Goal: Transaction & Acquisition: Purchase product/service

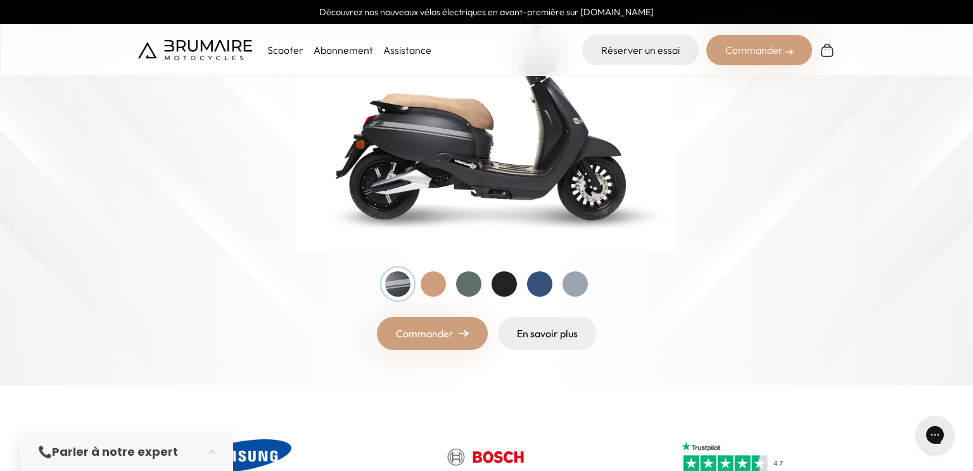
scroll to position [222, 0]
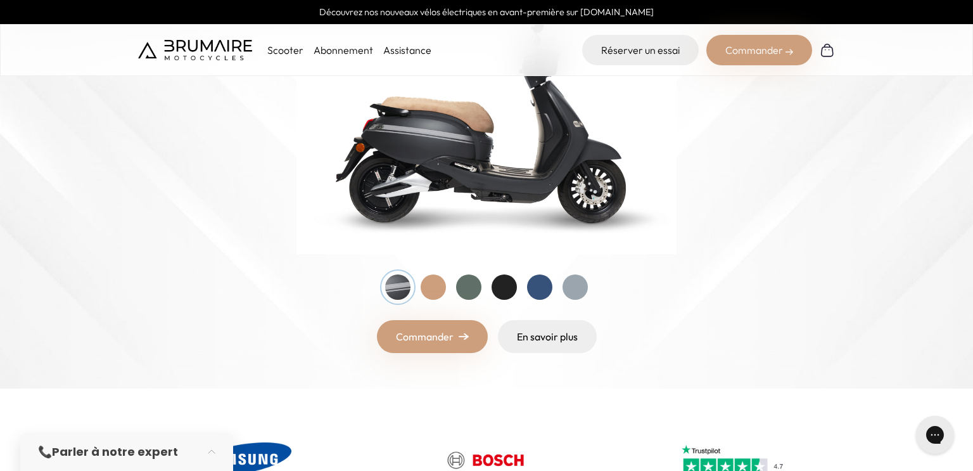
click at [436, 282] on div at bounding box center [433, 286] width 25 height 25
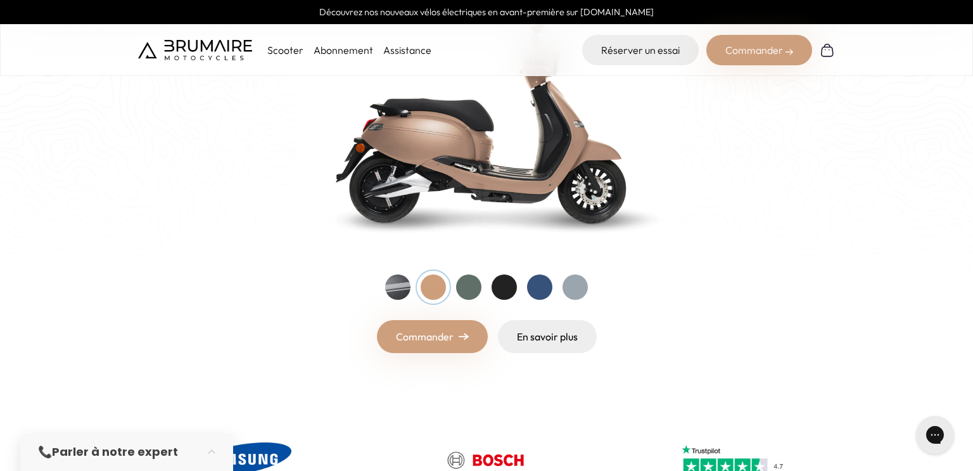
click at [398, 284] on div at bounding box center [397, 286] width 25 height 25
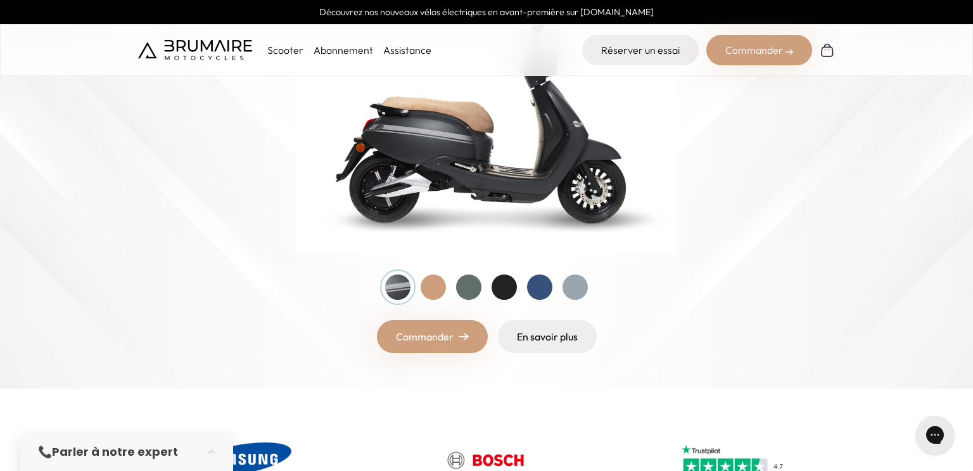
click at [505, 276] on div at bounding box center [504, 286] width 25 height 25
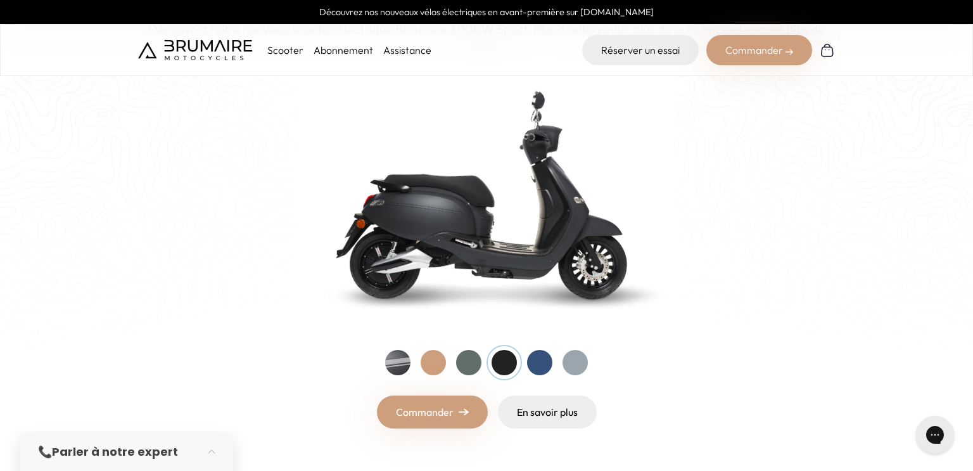
scroll to position [144, 0]
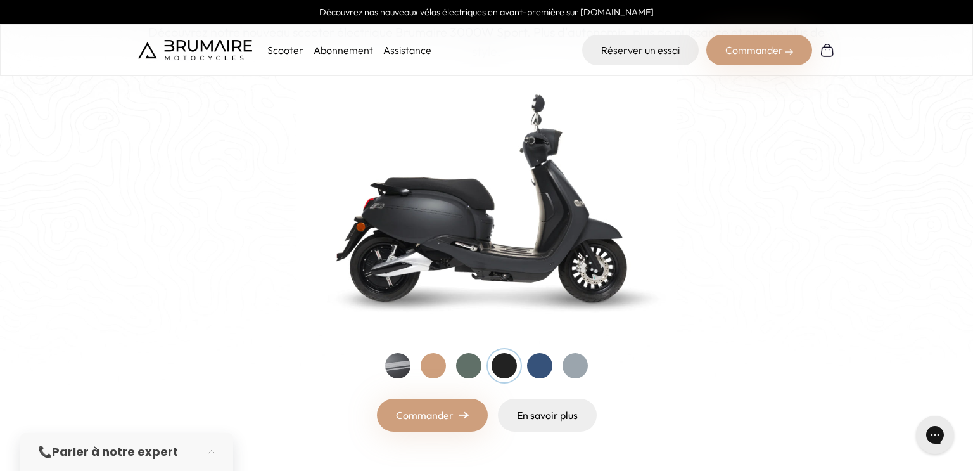
click at [398, 367] on div at bounding box center [397, 365] width 25 height 25
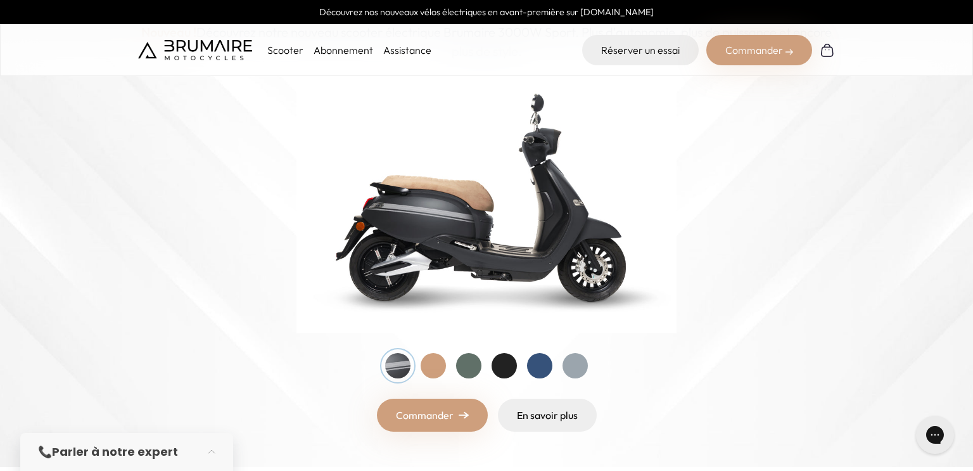
click at [467, 369] on div at bounding box center [468, 365] width 25 height 25
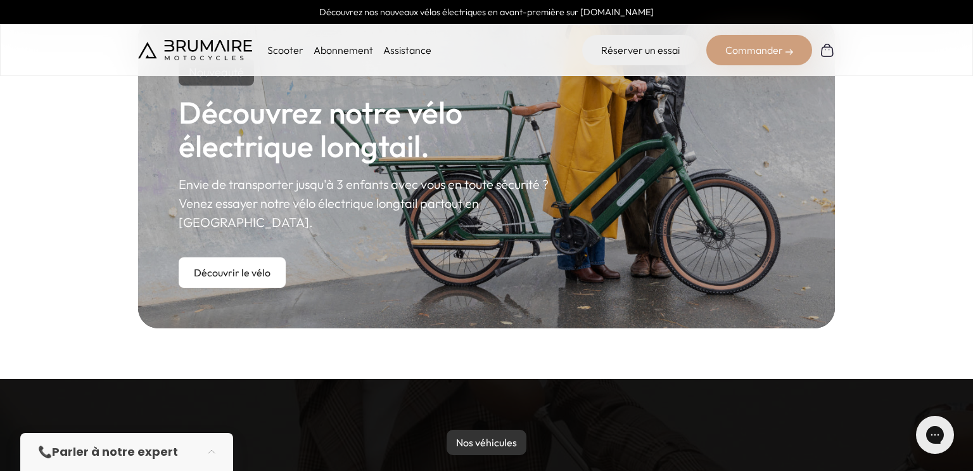
scroll to position [739, 0]
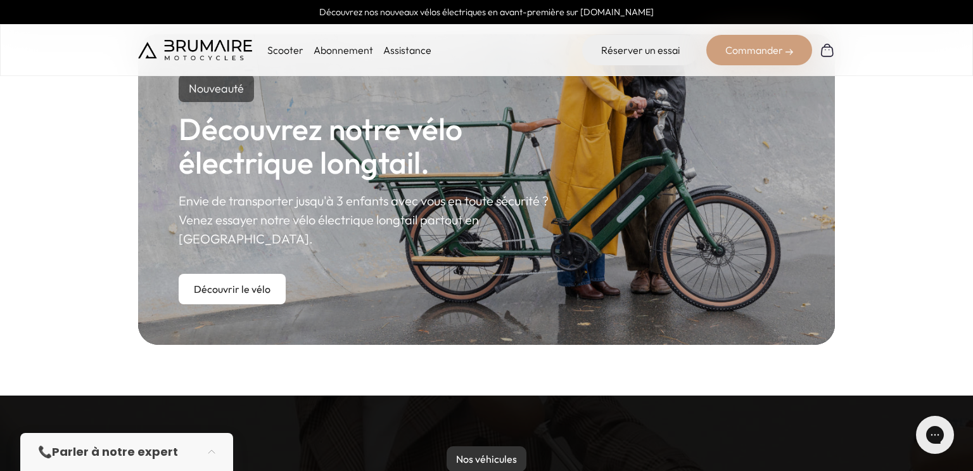
click at [474, 448] on p "Nos véhicules" at bounding box center [487, 458] width 80 height 25
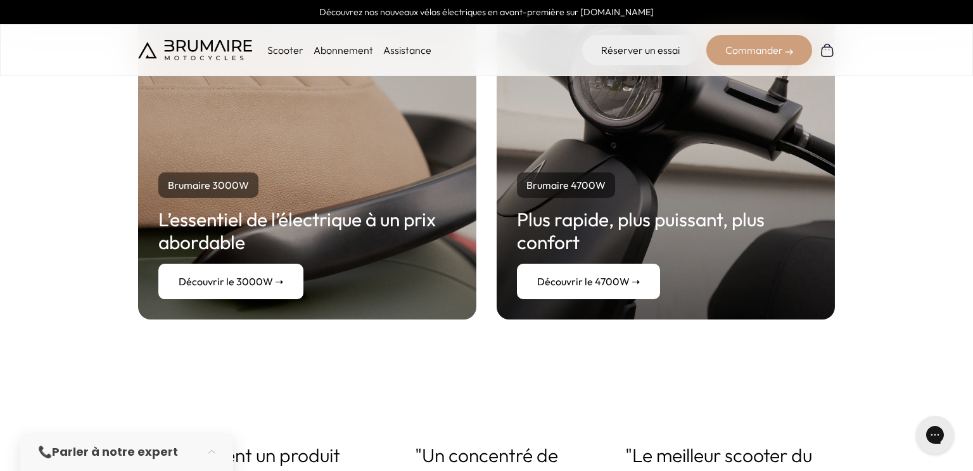
scroll to position [2433, 0]
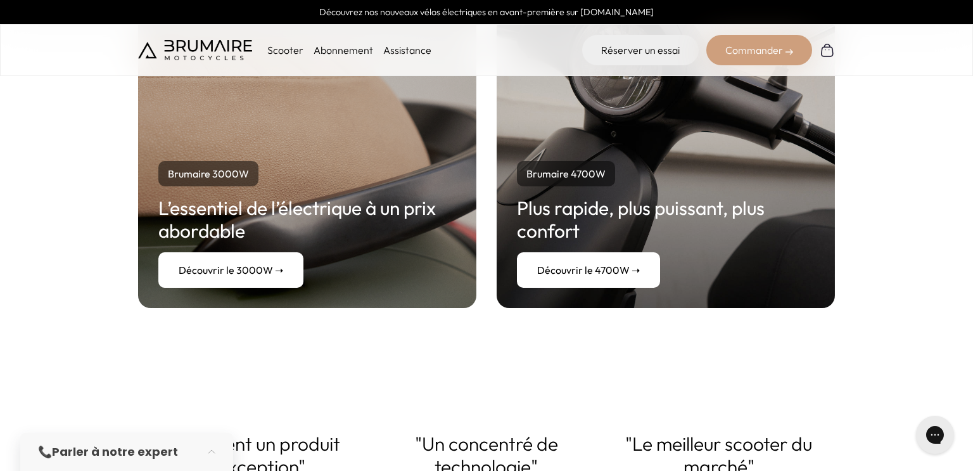
click at [279, 258] on link "Découvrir le 3000W ➝" at bounding box center [230, 269] width 145 height 35
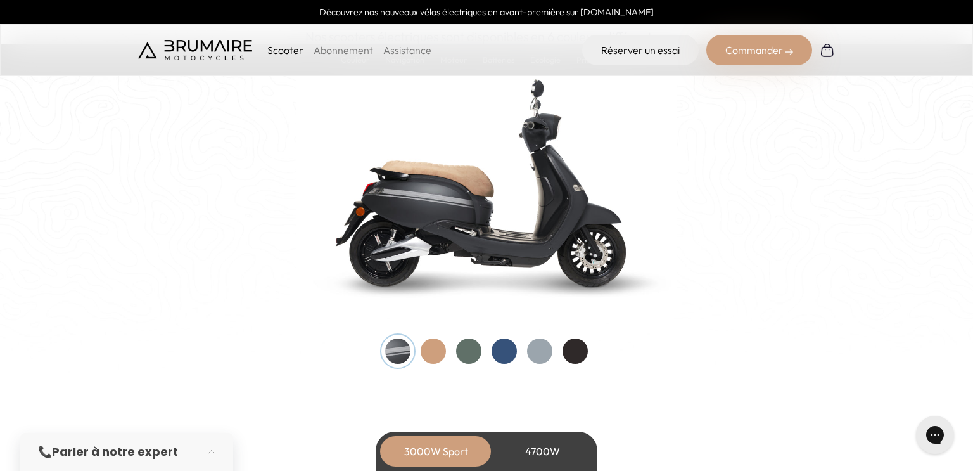
scroll to position [1326, 0]
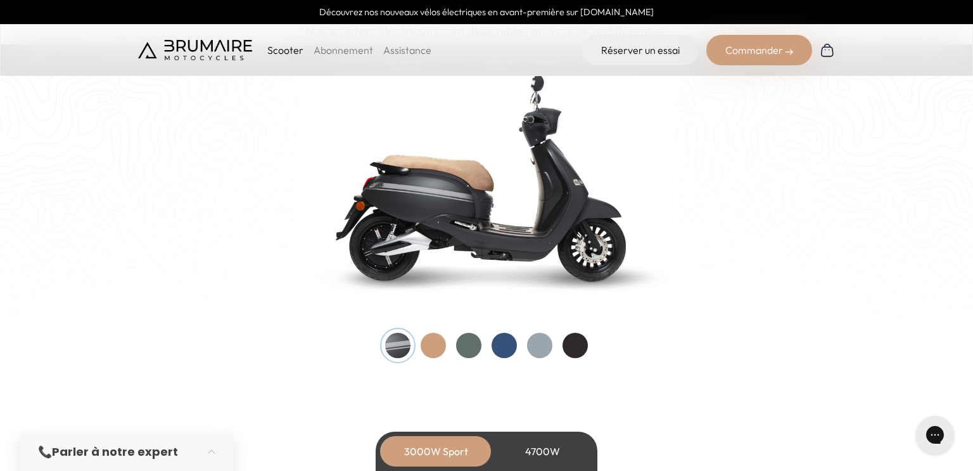
click at [499, 355] on div at bounding box center [504, 345] width 25 height 25
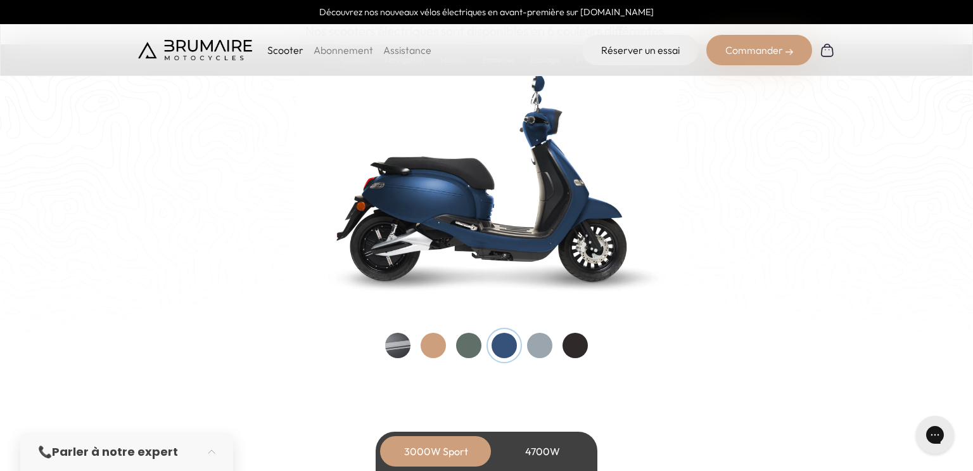
click at [539, 350] on div at bounding box center [539, 345] width 25 height 25
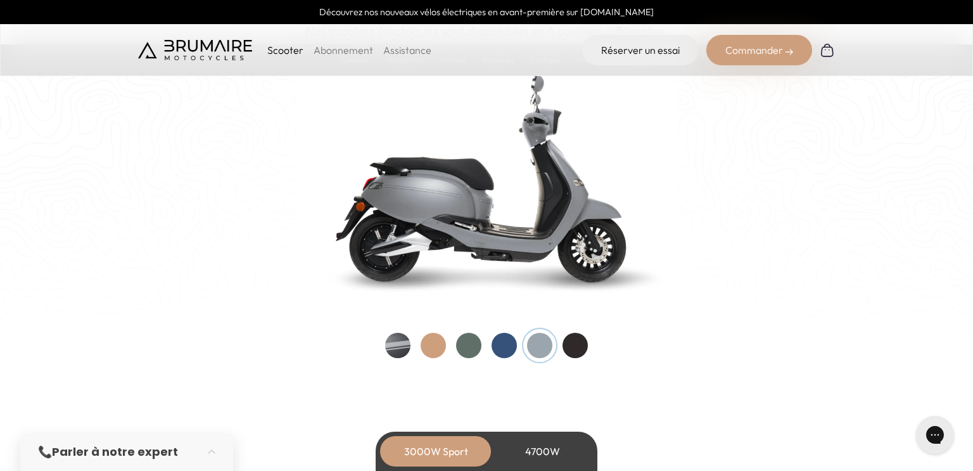
click at [578, 347] on div at bounding box center [574, 345] width 25 height 25
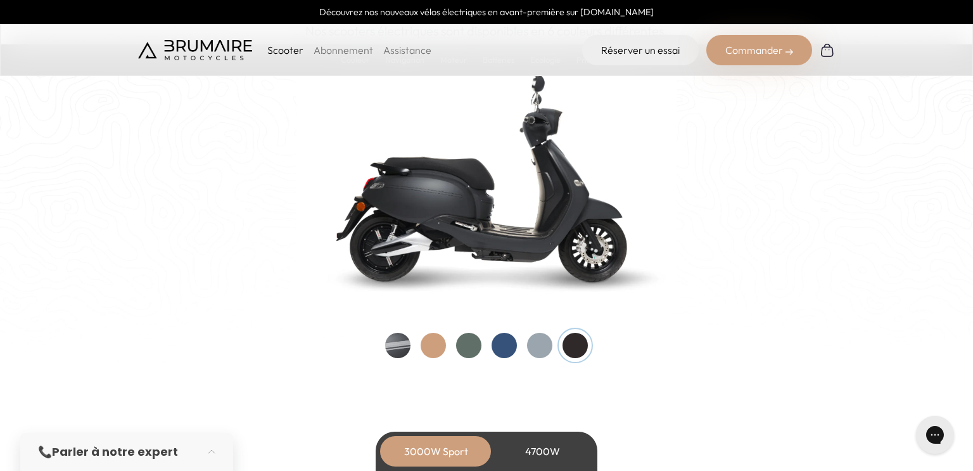
click at [469, 338] on div at bounding box center [468, 345] width 25 height 25
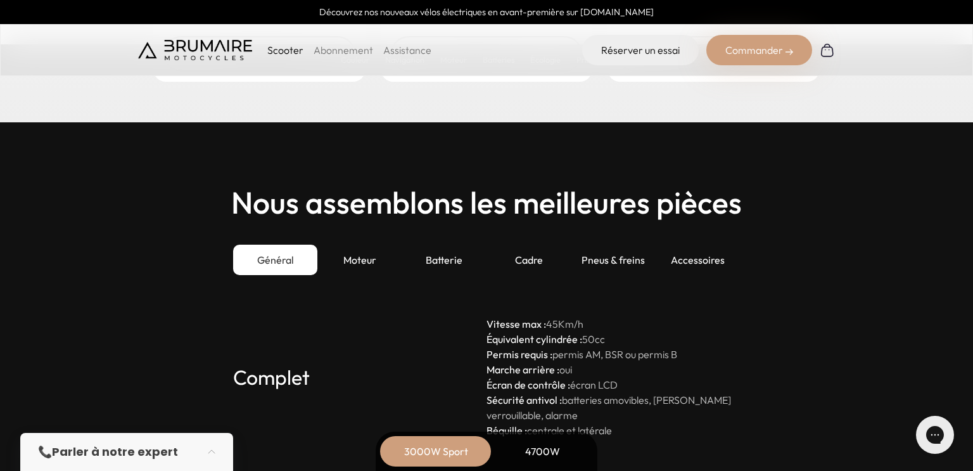
scroll to position [3380, 0]
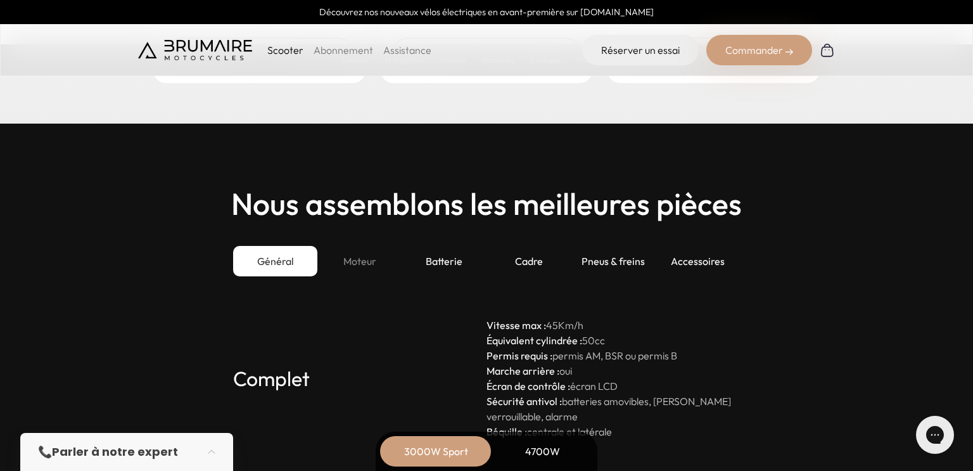
click at [353, 263] on div "Moteur" at bounding box center [359, 261] width 84 height 30
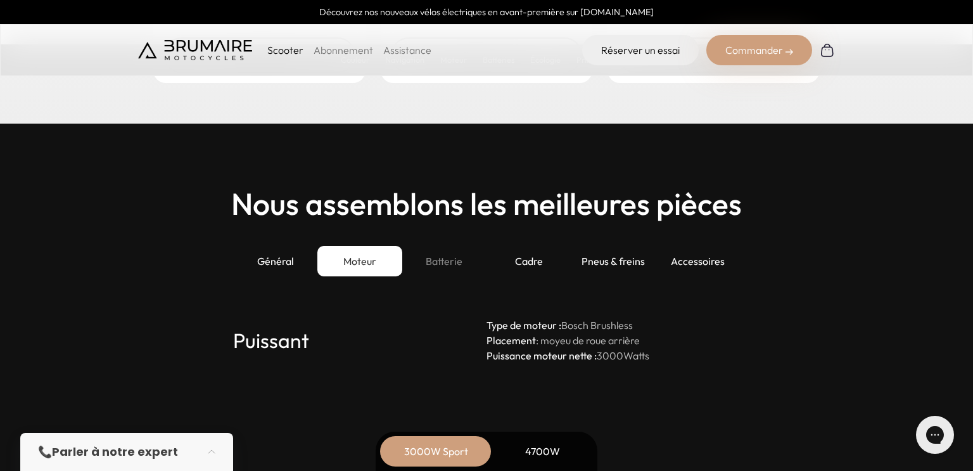
click at [439, 258] on div "Batterie" at bounding box center [444, 261] width 84 height 30
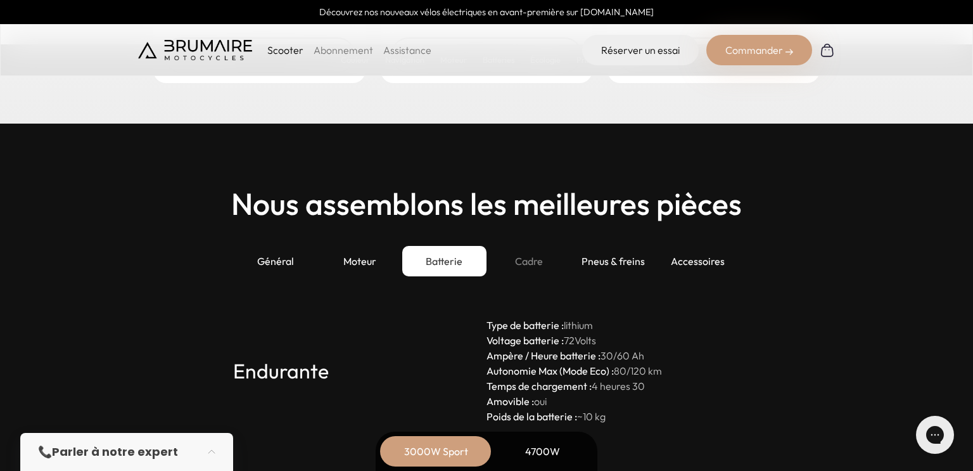
click at [513, 258] on div "Cadre" at bounding box center [528, 261] width 84 height 30
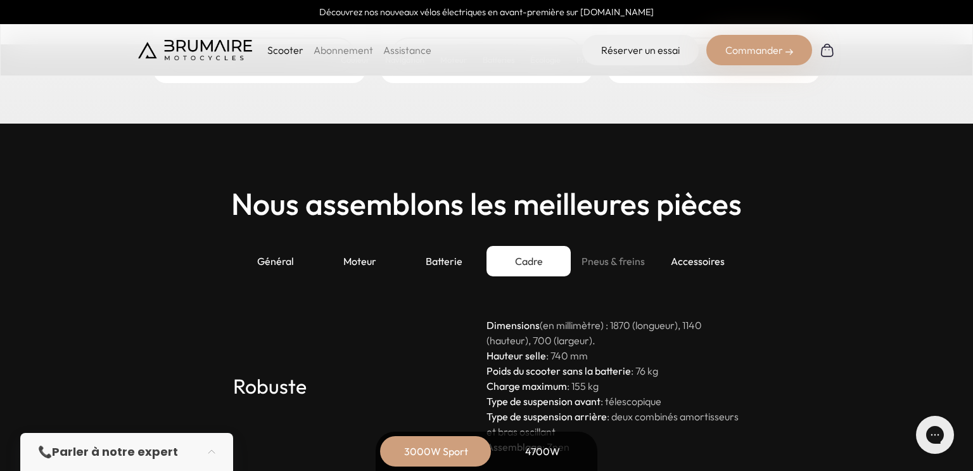
click at [629, 260] on div "Pneus & freins" at bounding box center [613, 261] width 84 height 30
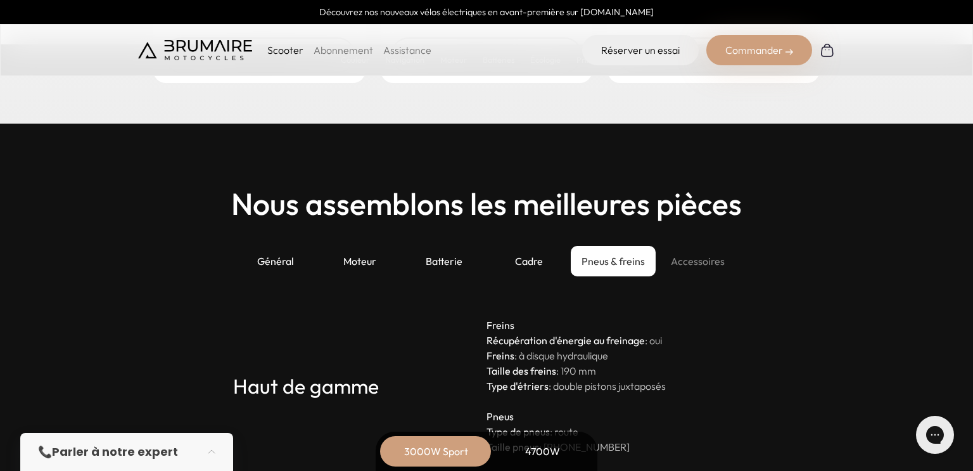
click at [702, 259] on div "Accessoires" at bounding box center [698, 261] width 84 height 30
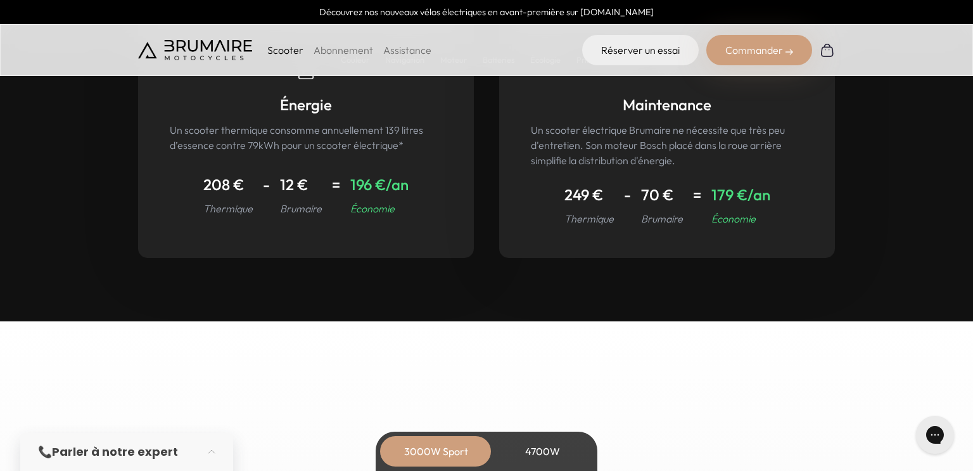
scroll to position [5756, 0]
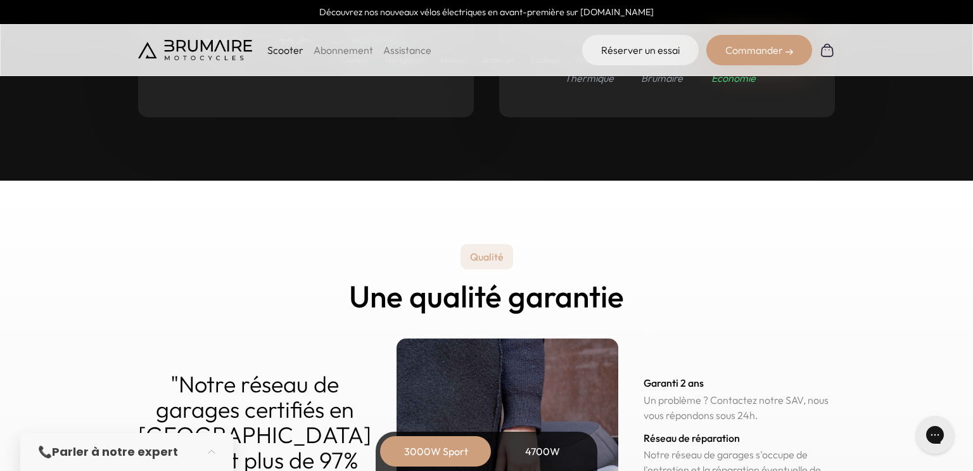
click at [559, 295] on h2 "Une qualité garantie" at bounding box center [486, 296] width 275 height 34
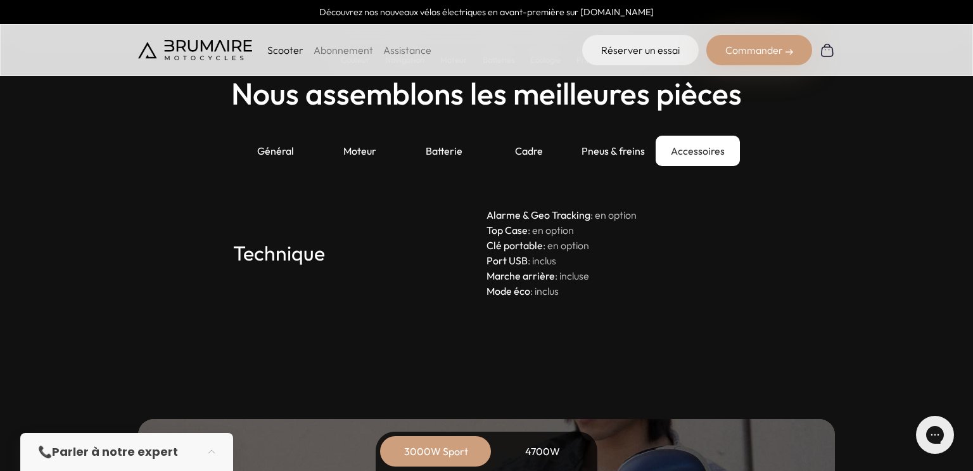
scroll to position [3492, 0]
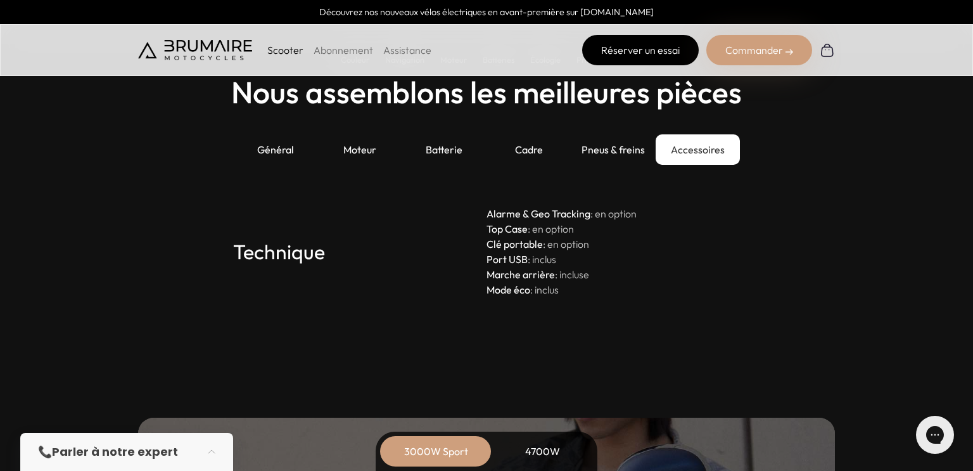
click at [666, 52] on link "Réserver un essai" at bounding box center [640, 50] width 117 height 30
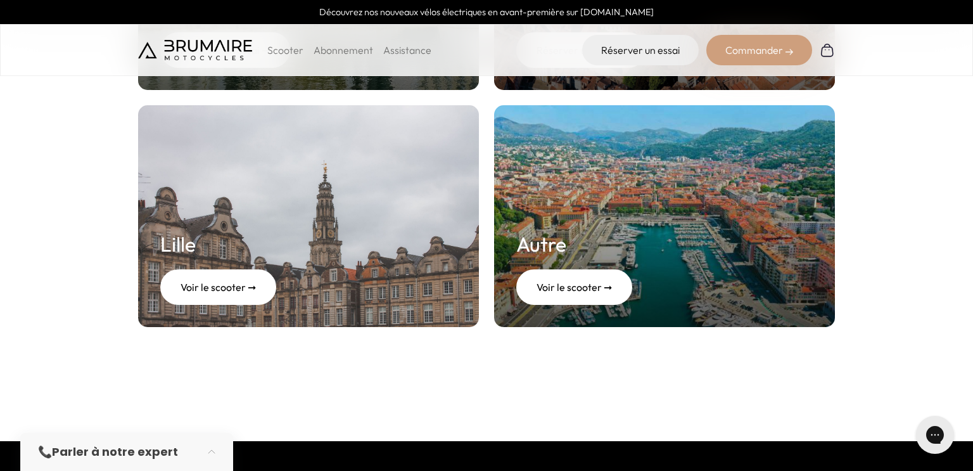
scroll to position [608, 0]
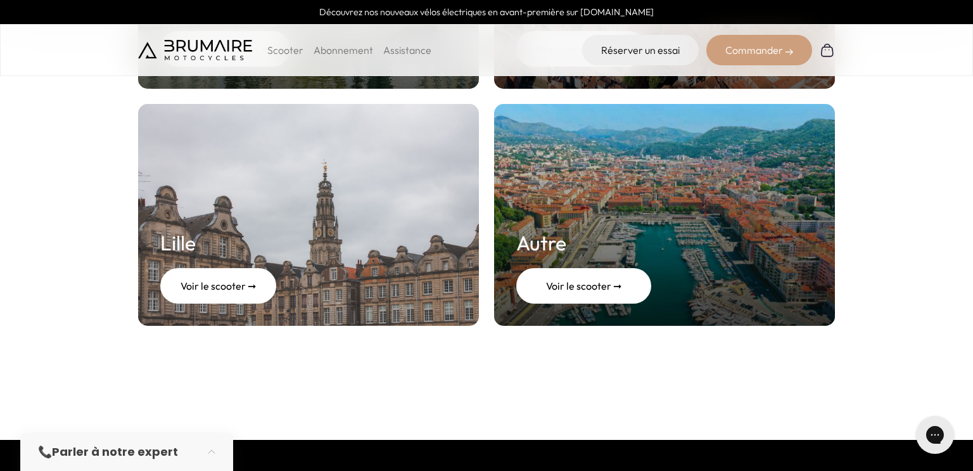
click at [557, 290] on div "Voir le scooter ➞" at bounding box center [583, 285] width 135 height 35
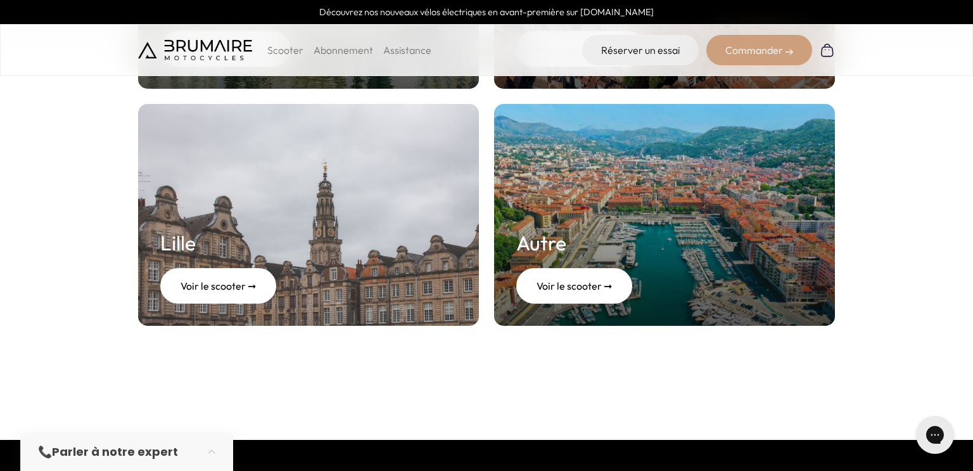
click at [768, 47] on div "Commander" at bounding box center [759, 50] width 106 height 30
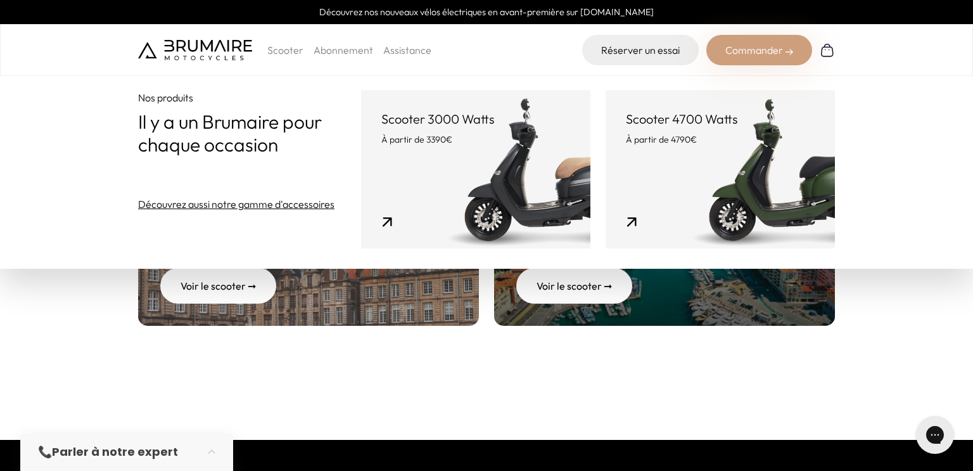
click at [461, 153] on link "Scooter 3000 Watts À partir de 3390€" at bounding box center [475, 169] width 229 height 158
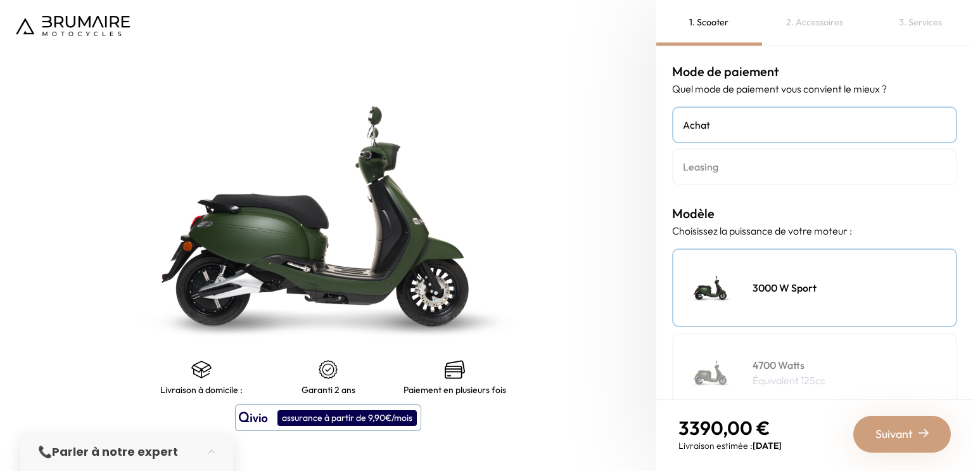
click at [770, 176] on link "Leasing" at bounding box center [814, 166] width 285 height 37
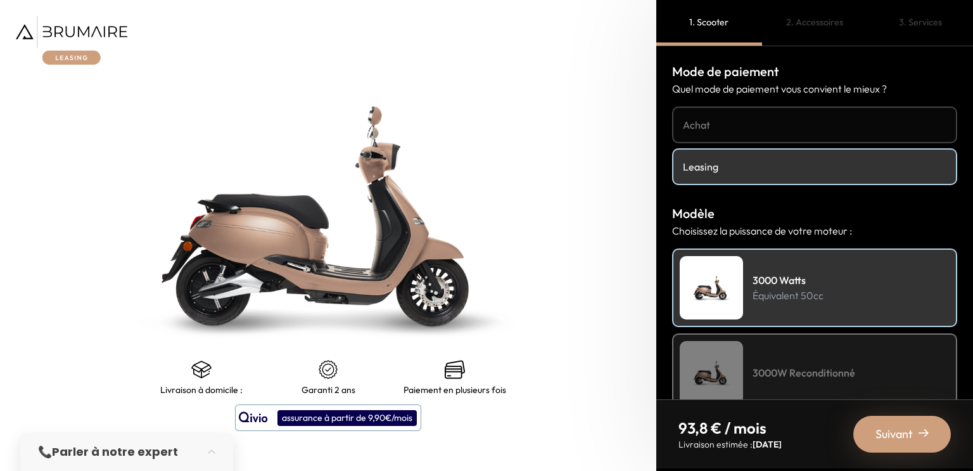
click at [770, 122] on h4 "Achat" at bounding box center [814, 124] width 263 height 15
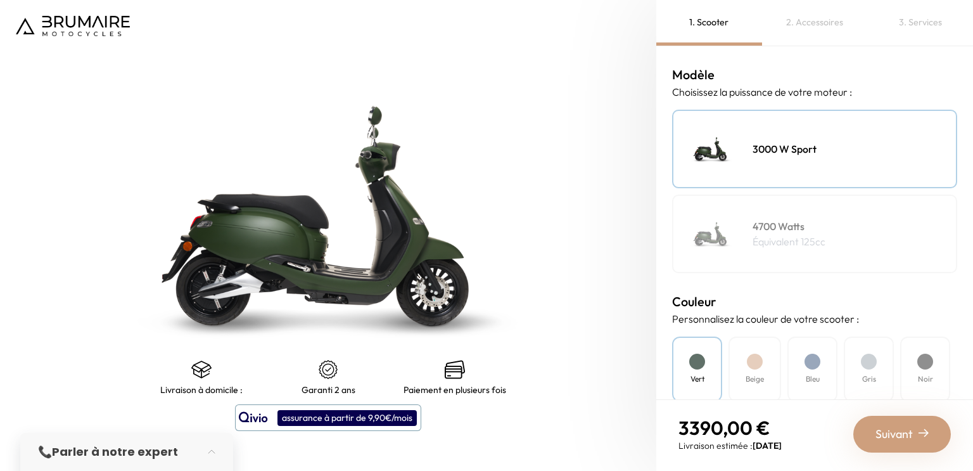
scroll to position [139, 0]
click at [806, 228] on h4 "4700 Watts" at bounding box center [788, 225] width 73 height 15
click at [799, 161] on div "3000 W Sport" at bounding box center [814, 148] width 285 height 79
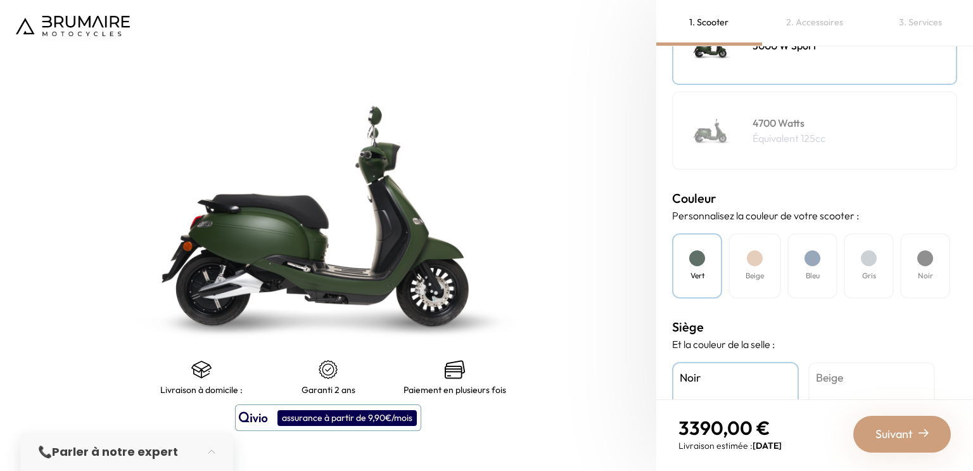
scroll to position [243, 0]
click at [944, 267] on div "Noir" at bounding box center [925, 264] width 50 height 65
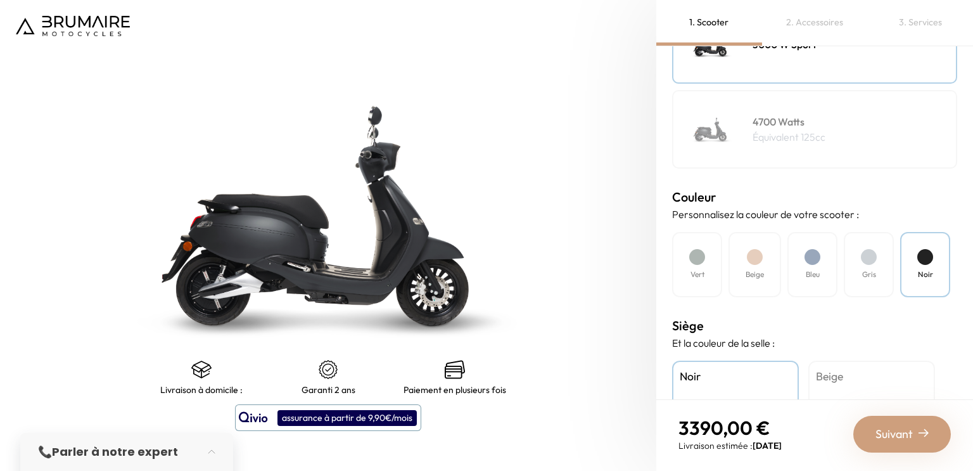
click at [706, 268] on div "Vert" at bounding box center [697, 264] width 50 height 65
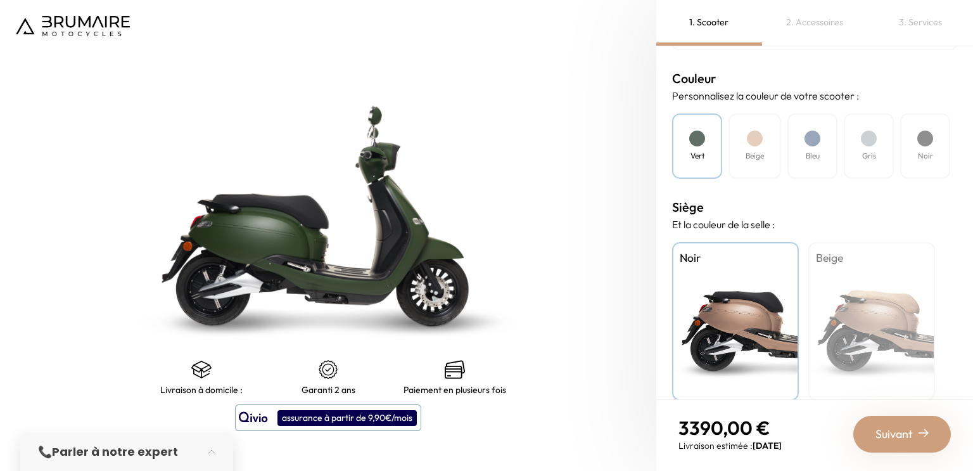
scroll to position [362, 0]
click at [847, 274] on div "Beige" at bounding box center [871, 320] width 127 height 158
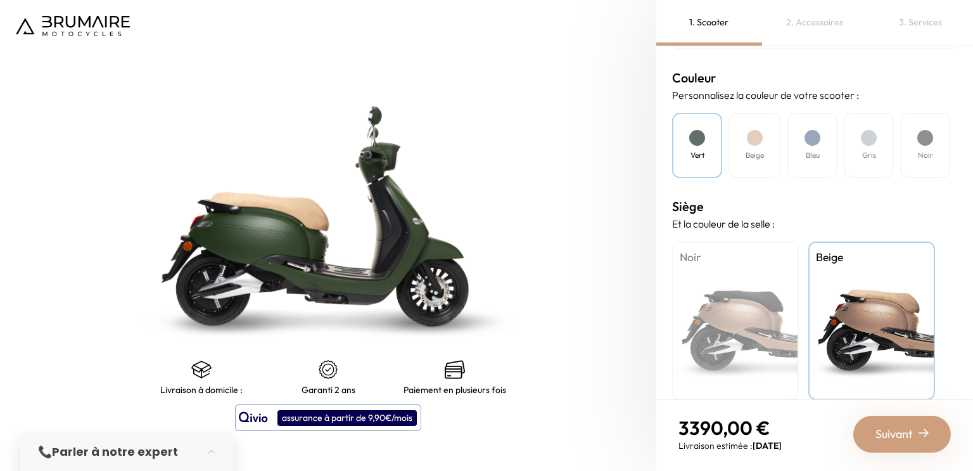
click at [758, 269] on div "Noir" at bounding box center [735, 320] width 127 height 158
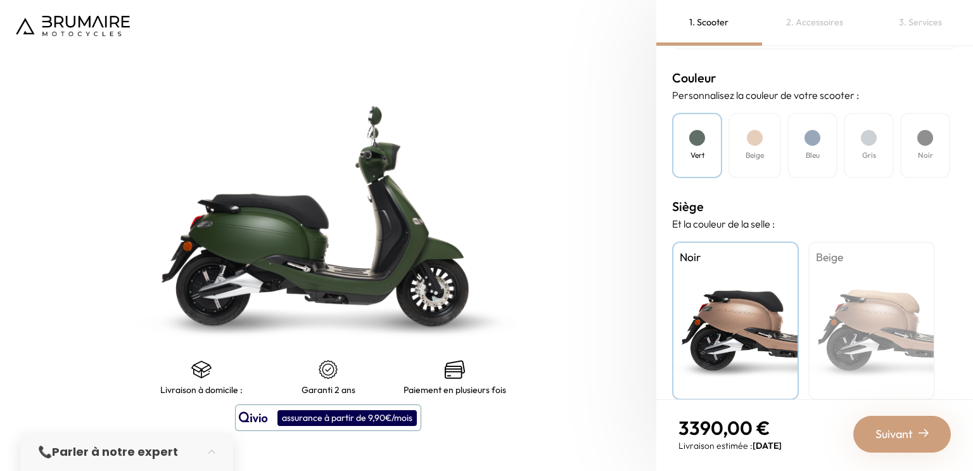
click at [917, 130] on div at bounding box center [925, 138] width 16 height 16
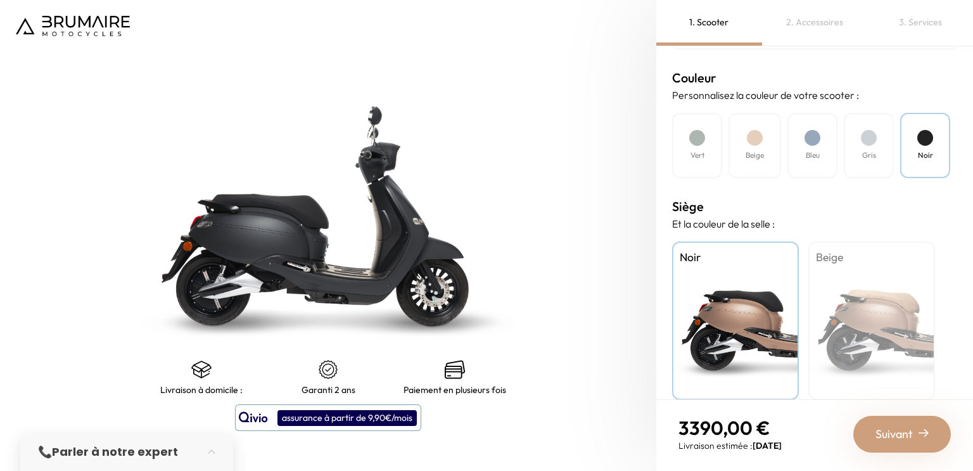
scroll to position [376, 0]
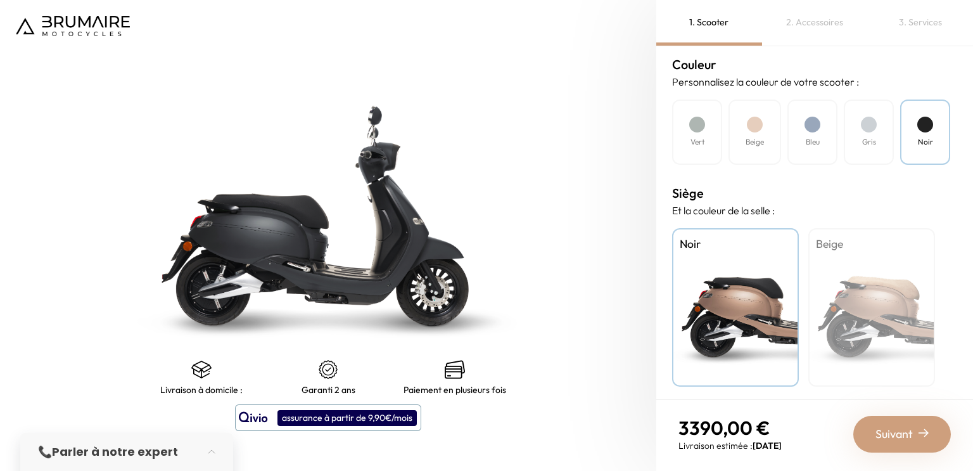
click at [875, 267] on div "Beige" at bounding box center [871, 307] width 127 height 158
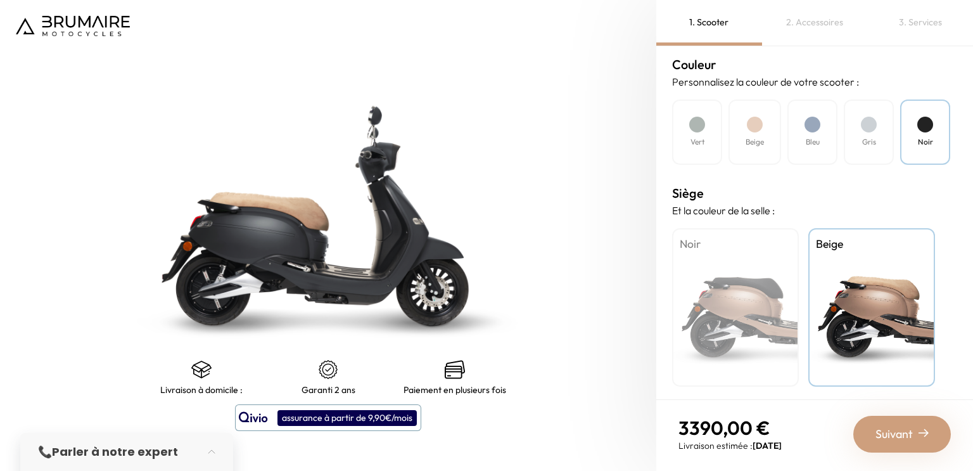
click at [743, 286] on div "Noir" at bounding box center [735, 307] width 127 height 158
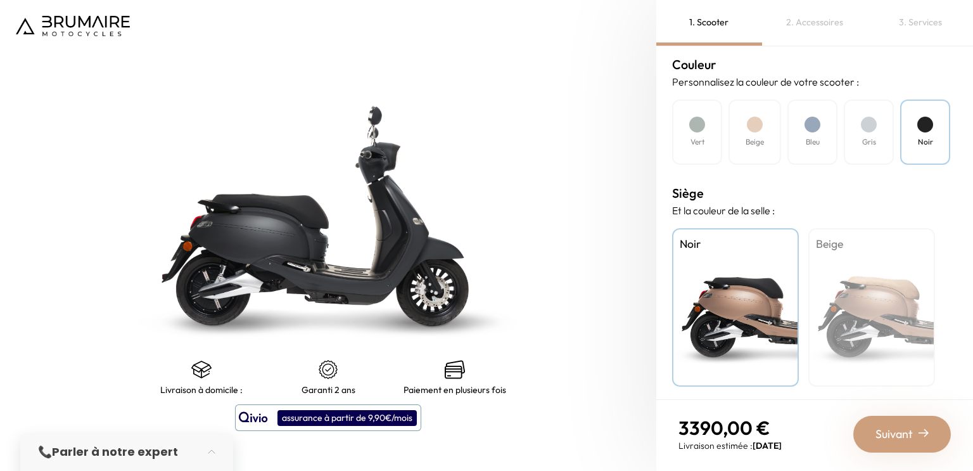
click at [710, 131] on div "Vert" at bounding box center [697, 131] width 50 height 65
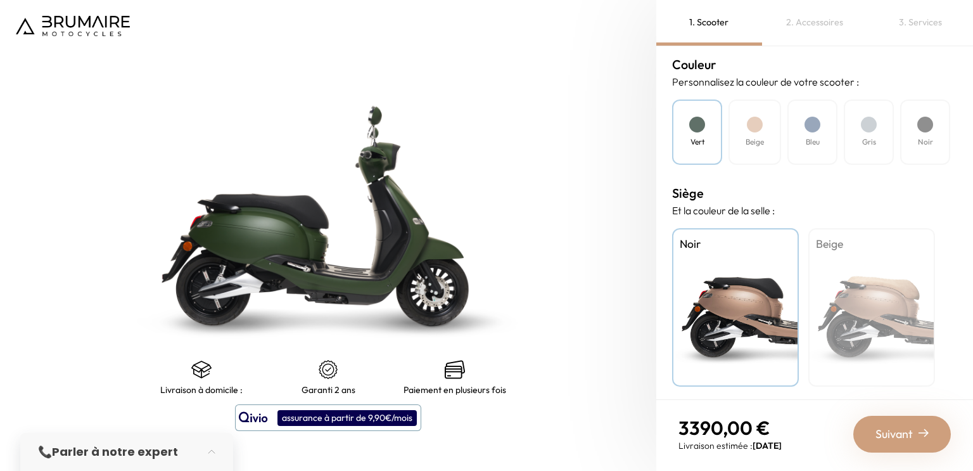
click at [870, 309] on div "Beige" at bounding box center [871, 307] width 127 height 158
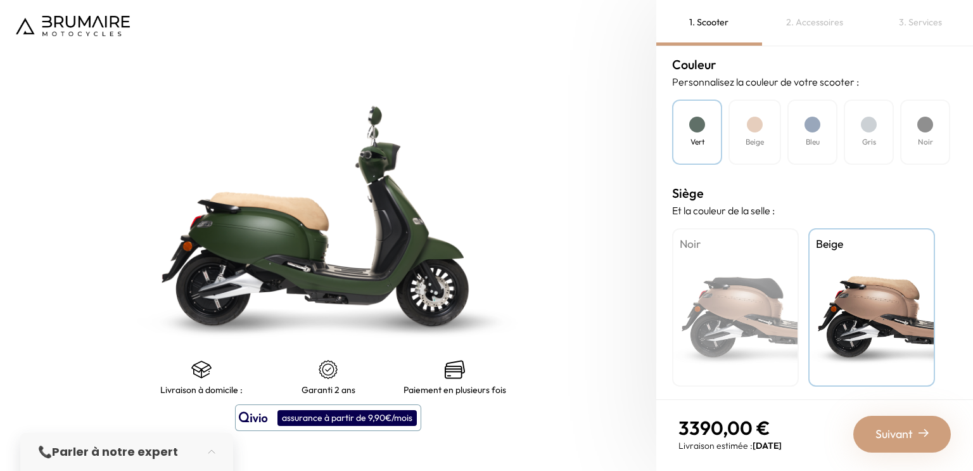
click at [753, 314] on div "Noir" at bounding box center [735, 307] width 127 height 158
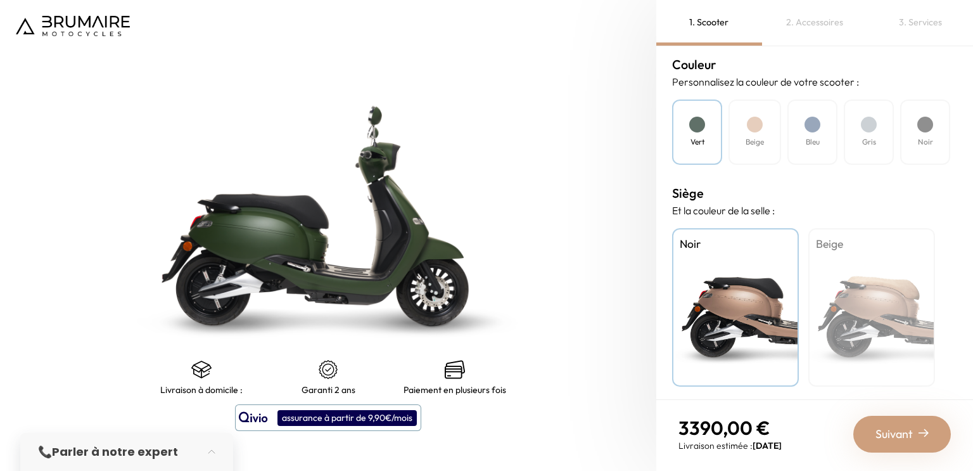
click at [918, 127] on div at bounding box center [925, 125] width 16 height 16
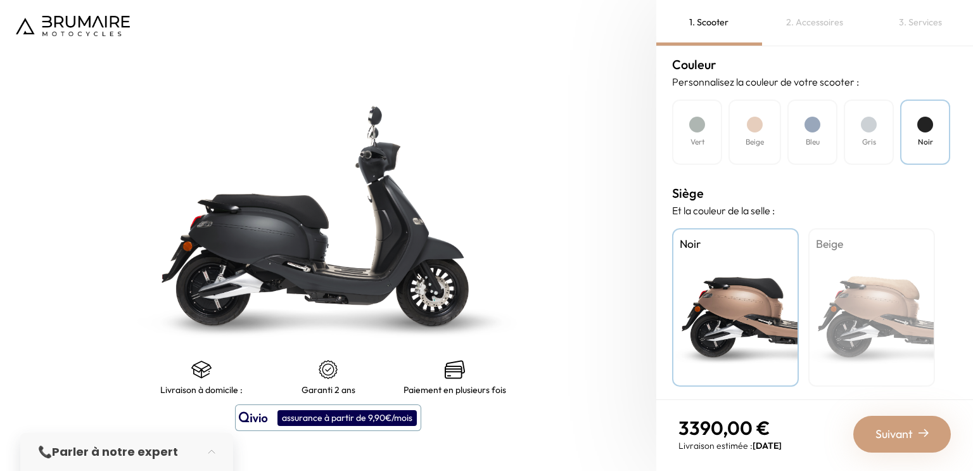
click at [759, 117] on div at bounding box center [755, 125] width 16 height 16
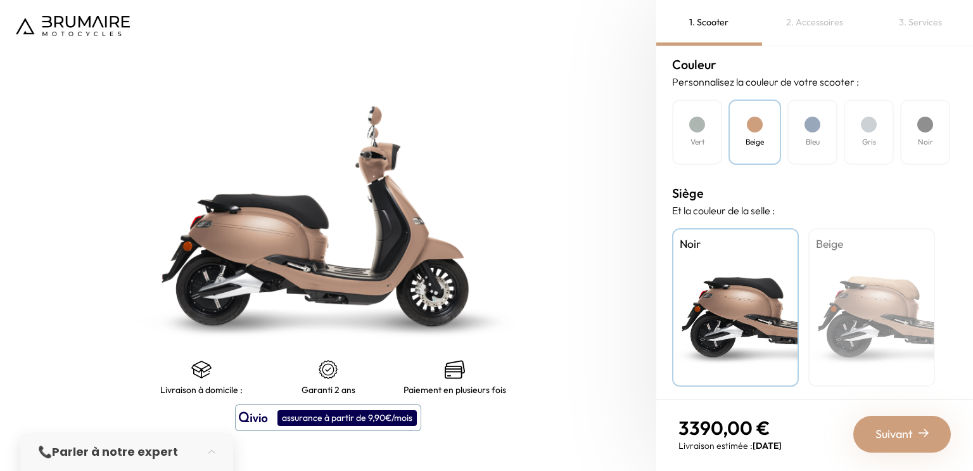
click at [870, 295] on div "Beige" at bounding box center [871, 307] width 127 height 158
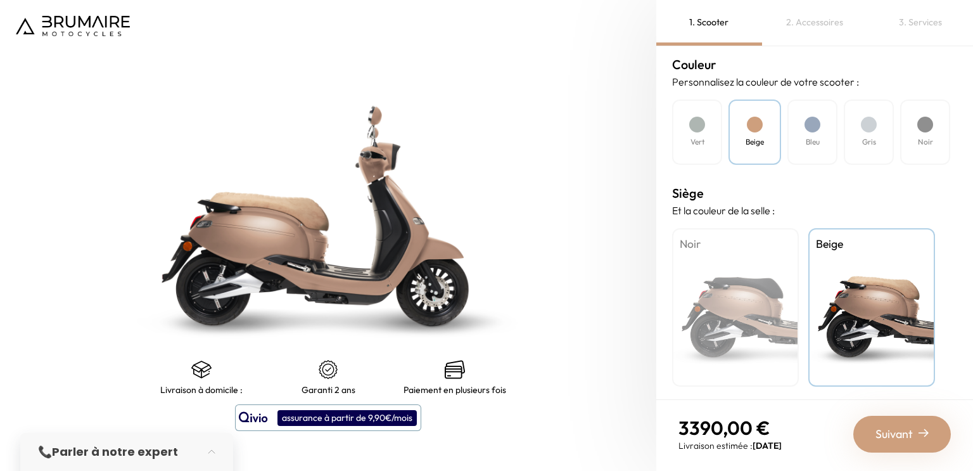
click at [819, 148] on div "Bleu" at bounding box center [812, 131] width 50 height 65
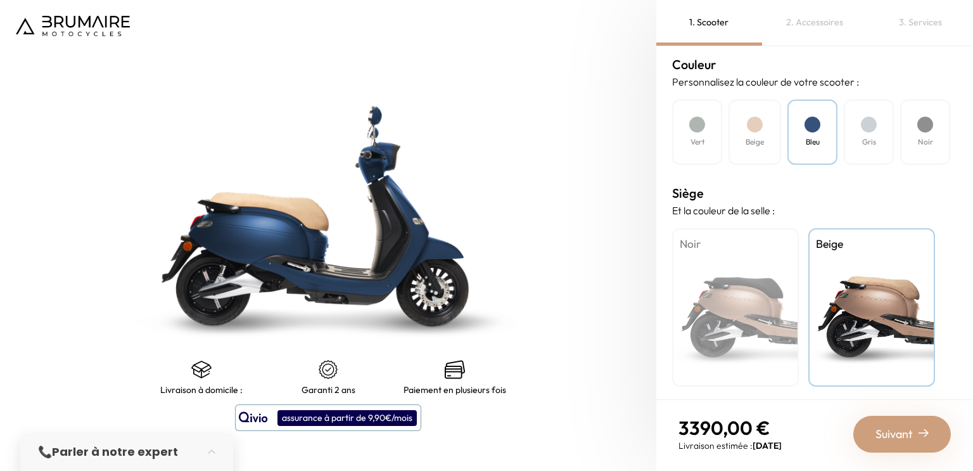
click at [869, 141] on h4 "Gris" at bounding box center [869, 141] width 14 height 11
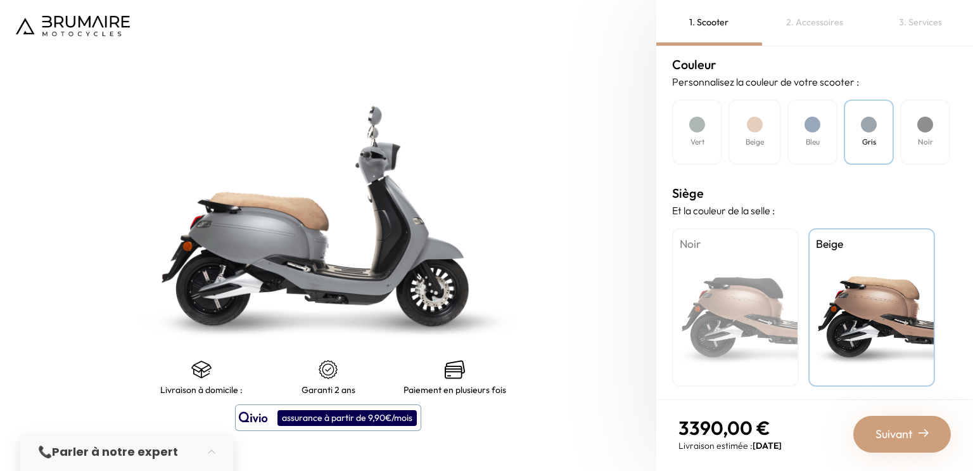
click at [720, 272] on div "Noir" at bounding box center [735, 307] width 127 height 158
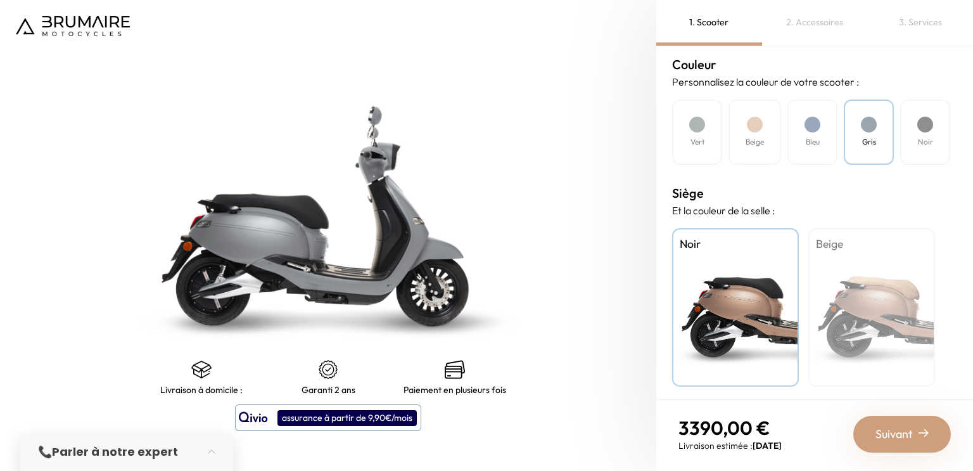
click at [699, 129] on div "Vert" at bounding box center [697, 131] width 50 height 65
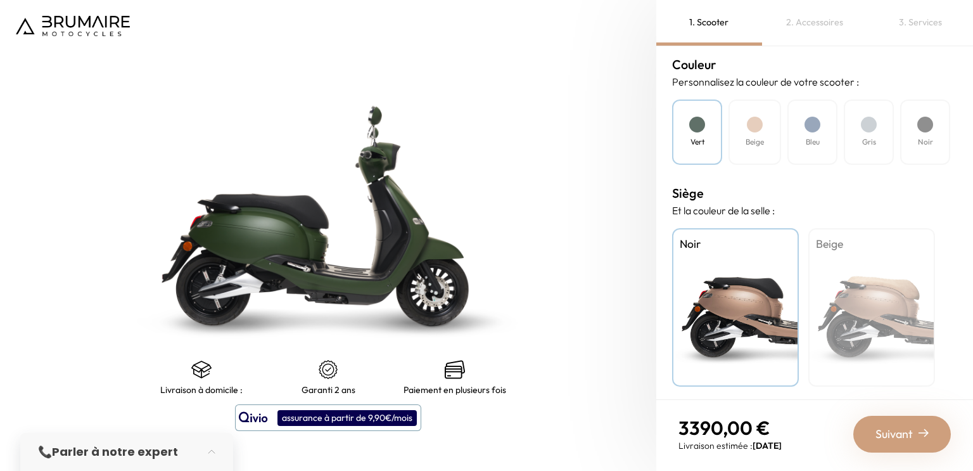
click at [891, 289] on div "Beige" at bounding box center [871, 307] width 127 height 158
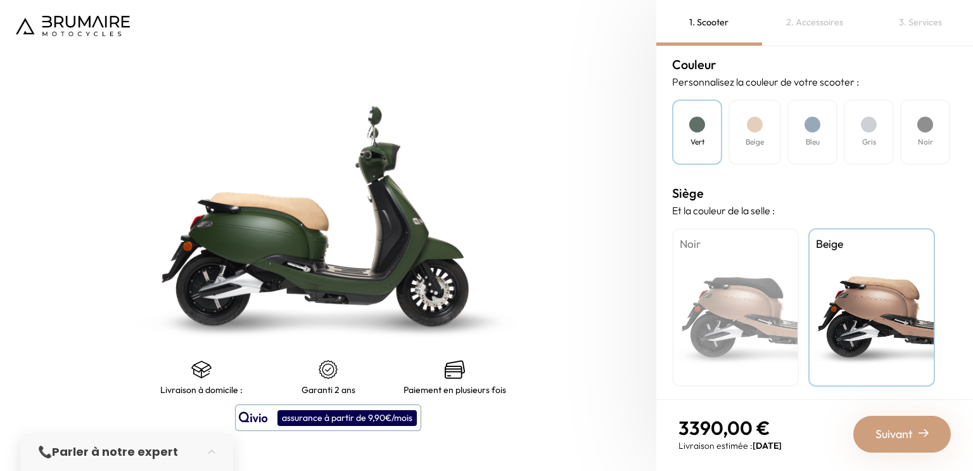
click at [770, 286] on div "Noir" at bounding box center [735, 307] width 127 height 158
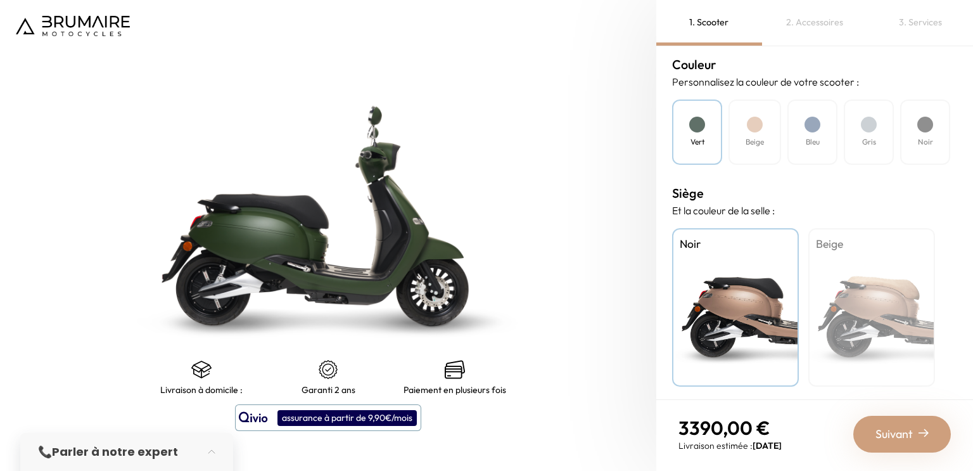
click at [920, 143] on h4 "Noir" at bounding box center [925, 141] width 15 height 11
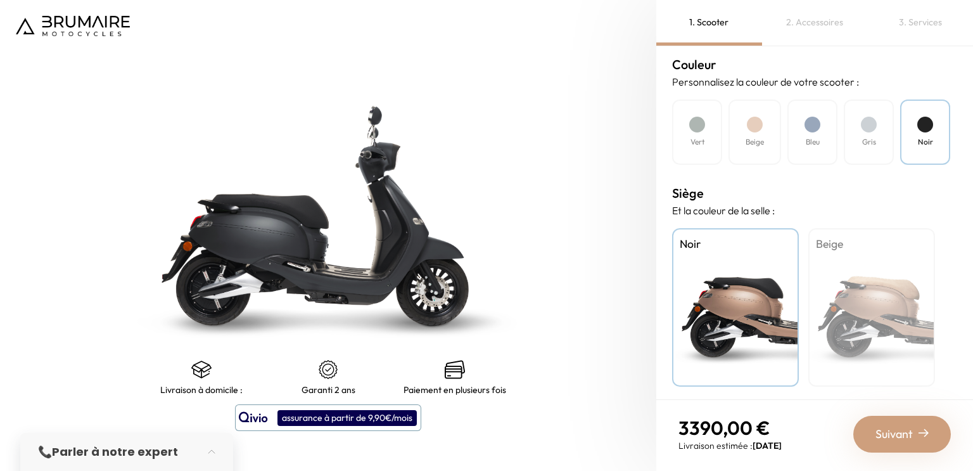
click at [714, 139] on div "Vert" at bounding box center [697, 131] width 50 height 65
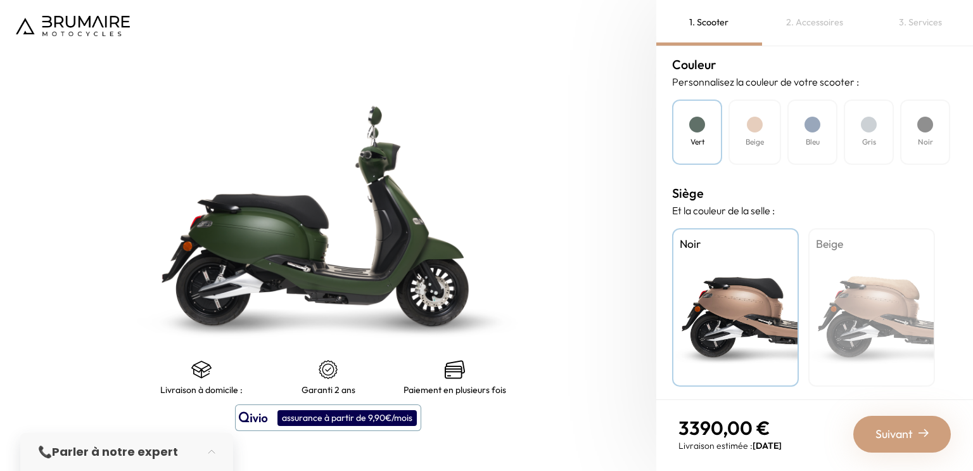
click at [928, 117] on div at bounding box center [925, 125] width 16 height 16
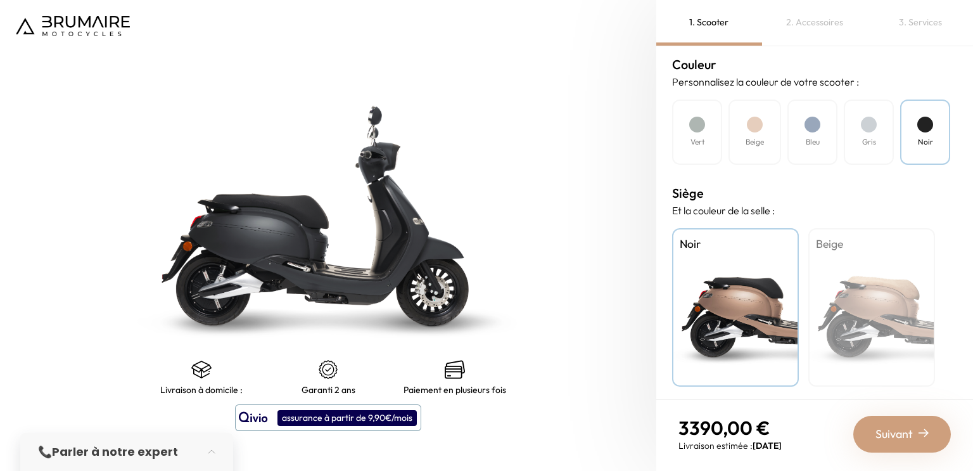
click at [699, 142] on h4 "Vert" at bounding box center [697, 141] width 14 height 11
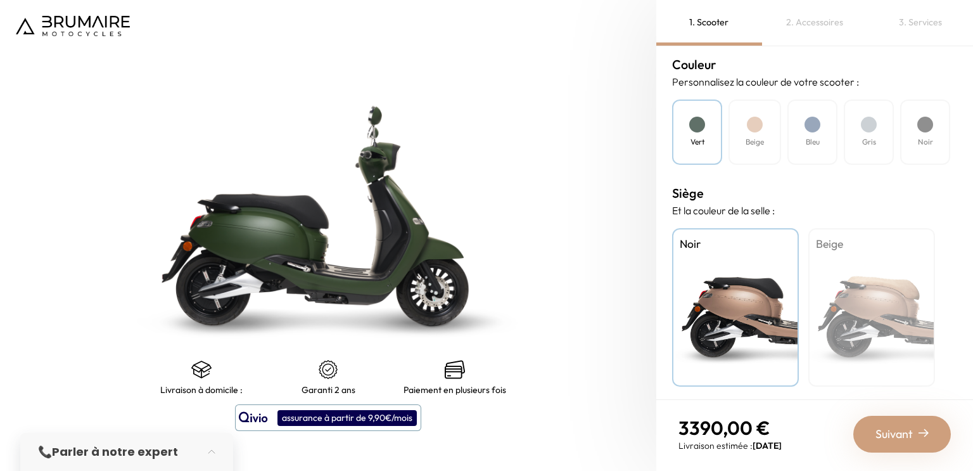
click at [857, 276] on div "Beige" at bounding box center [871, 307] width 127 height 158
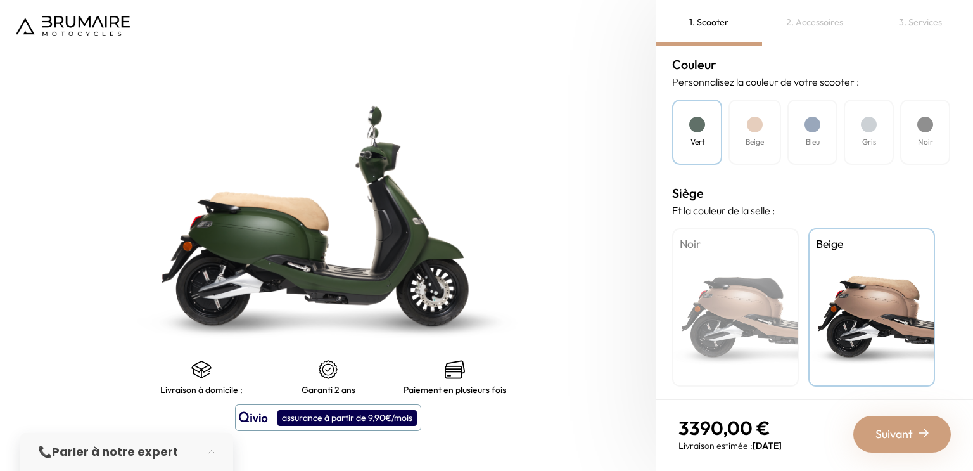
click at [748, 265] on div "Noir" at bounding box center [735, 307] width 127 height 158
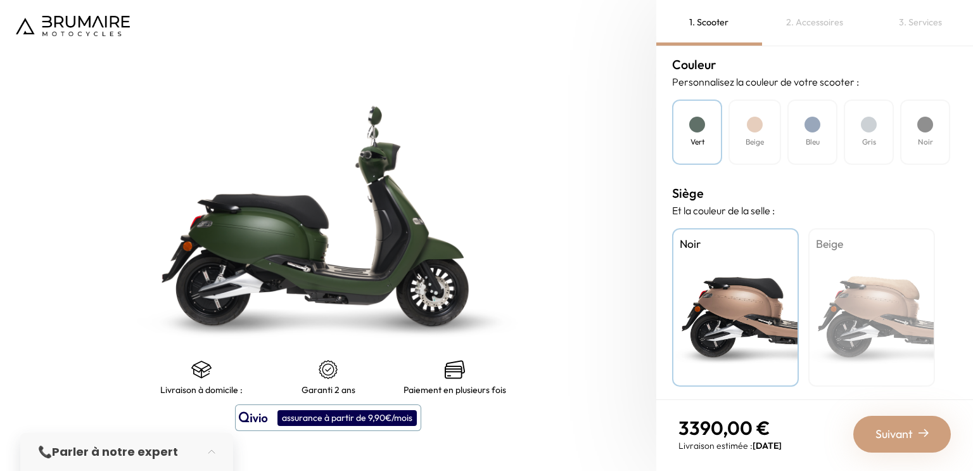
click at [924, 442] on div "Suivant" at bounding box center [902, 434] width 98 height 37
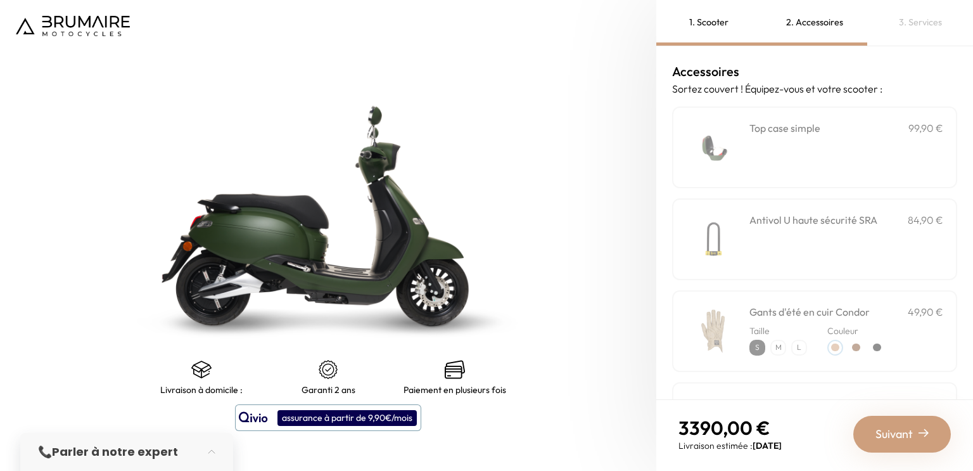
click at [863, 157] on div "**********" at bounding box center [846, 147] width 194 height 54
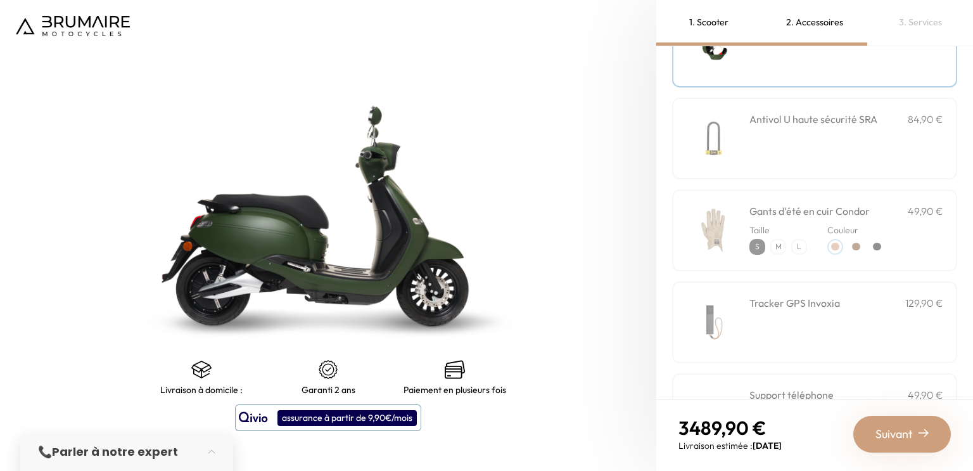
scroll to position [103, 0]
click at [887, 212] on div "Gants d'été en cuir Condor 49,90 €" at bounding box center [846, 208] width 194 height 15
click at [720, 231] on img at bounding box center [713, 228] width 54 height 54
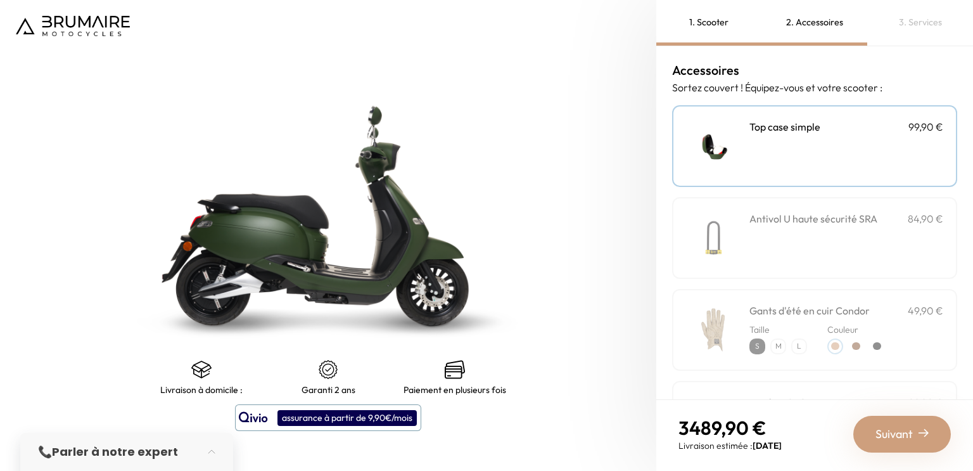
scroll to position [0, 0]
click at [892, 425] on span "Suivant" at bounding box center [893, 434] width 37 height 18
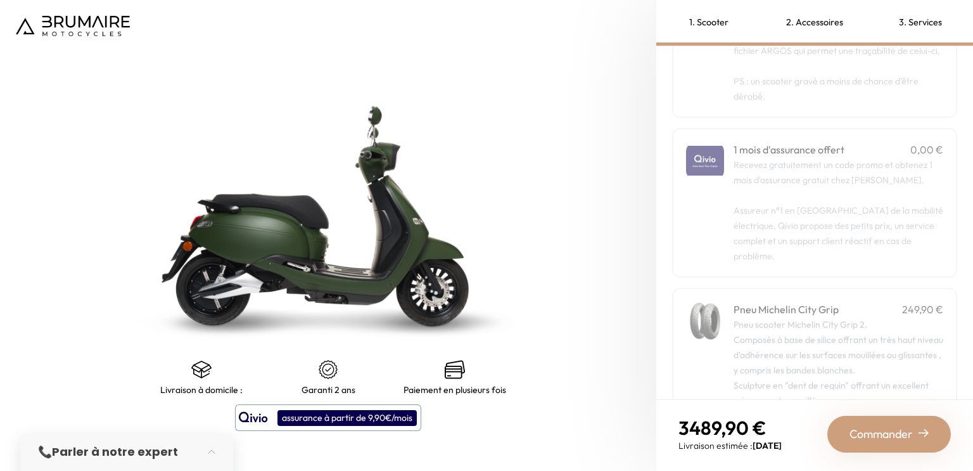
scroll to position [124, 0]
click at [860, 209] on p "Recevez gratuitement un code promo et obtenez 1 mois d'assurance gratuit chez Q…" at bounding box center [838, 209] width 210 height 106
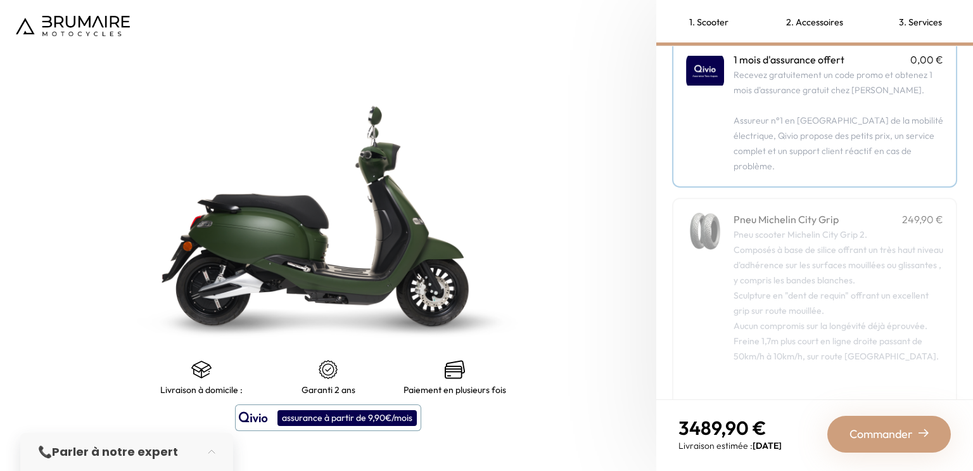
scroll to position [220, 0]
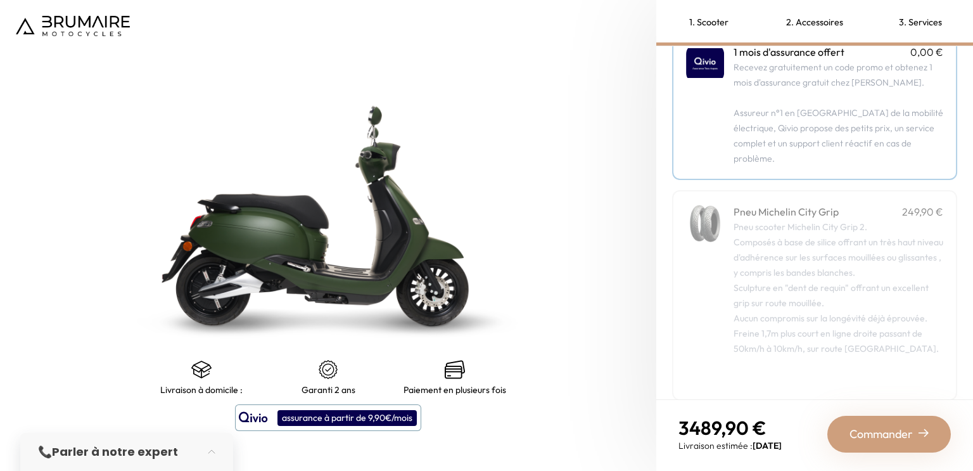
click at [877, 433] on span "Commander" at bounding box center [880, 434] width 63 height 18
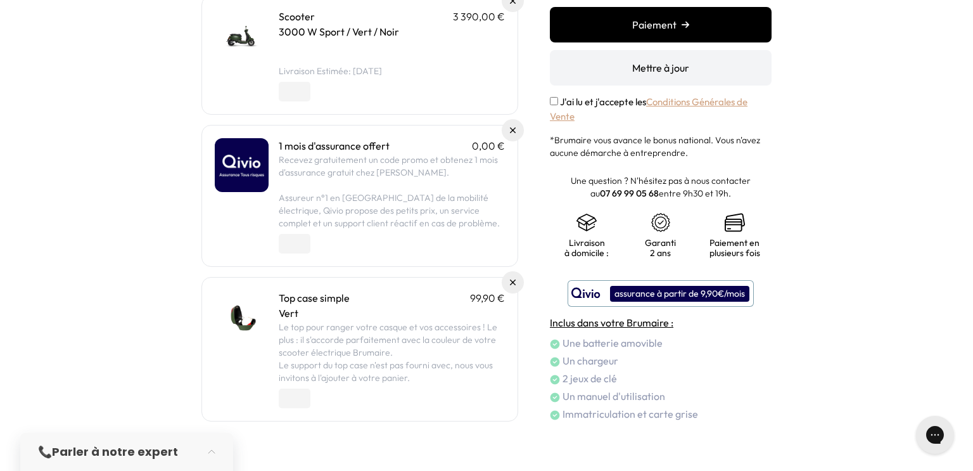
scroll to position [179, 0]
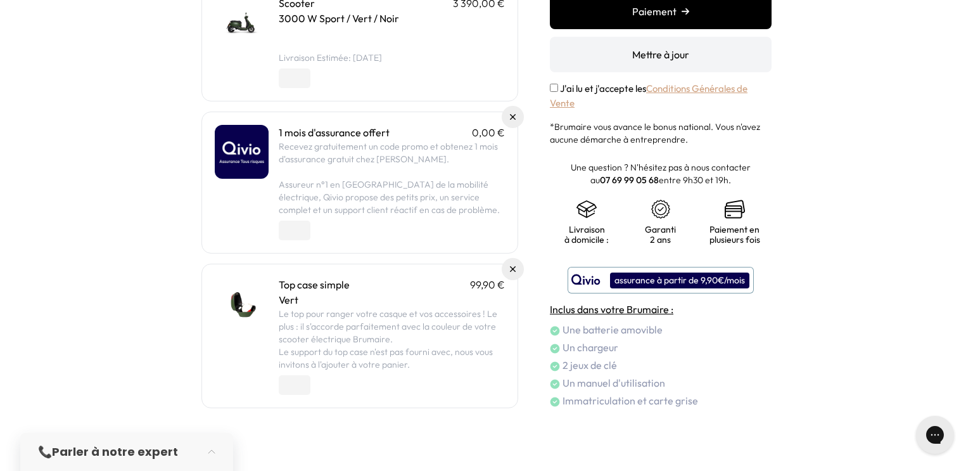
click at [304, 232] on input "*" at bounding box center [295, 230] width 32 height 20
click at [305, 226] on input "*" at bounding box center [295, 230] width 32 height 20
type input "*"
click at [304, 234] on input "*" at bounding box center [295, 230] width 32 height 20
click at [304, 75] on input "*" at bounding box center [295, 78] width 32 height 20
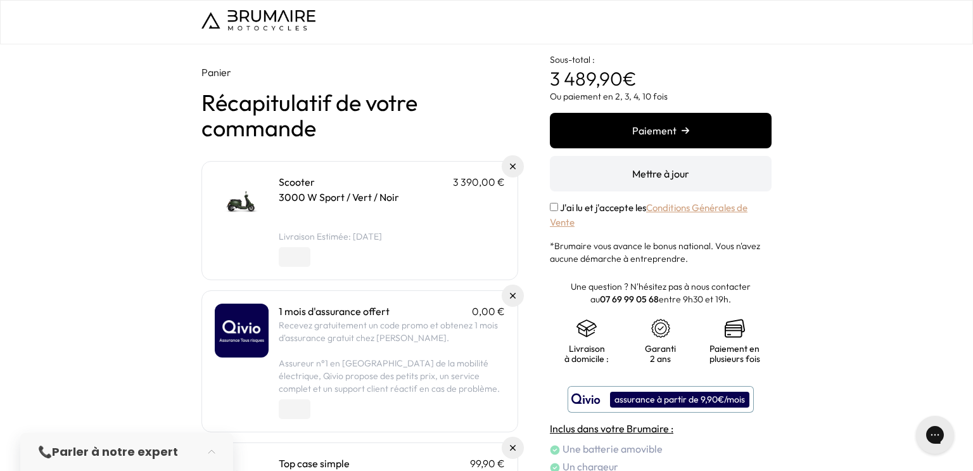
scroll to position [1, 0]
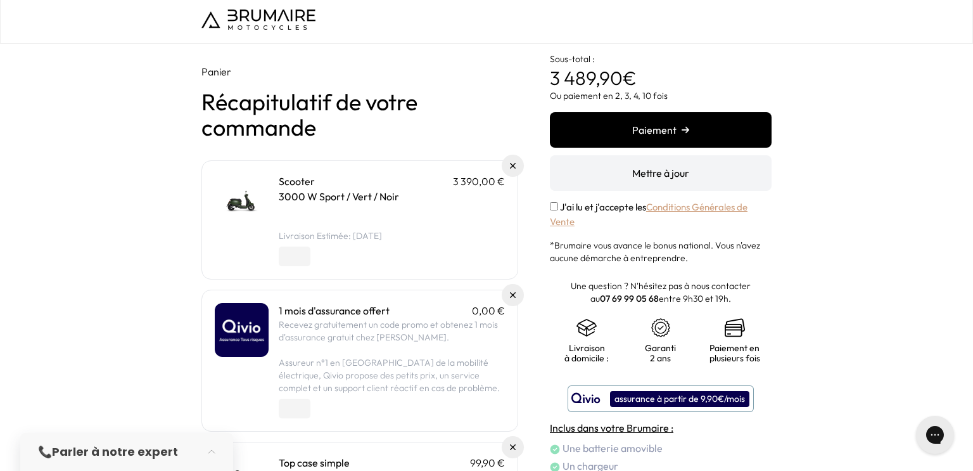
type input "*"
click at [305, 260] on input "*" at bounding box center [295, 256] width 32 height 20
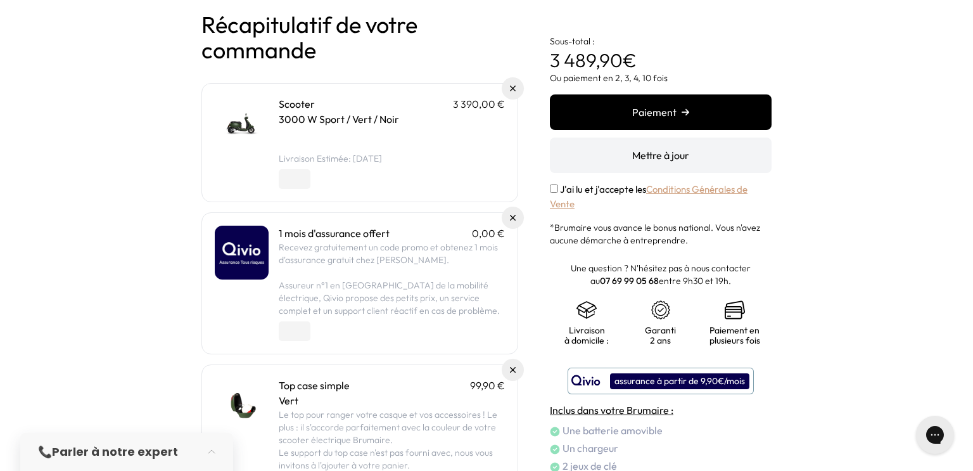
scroll to position [0, 0]
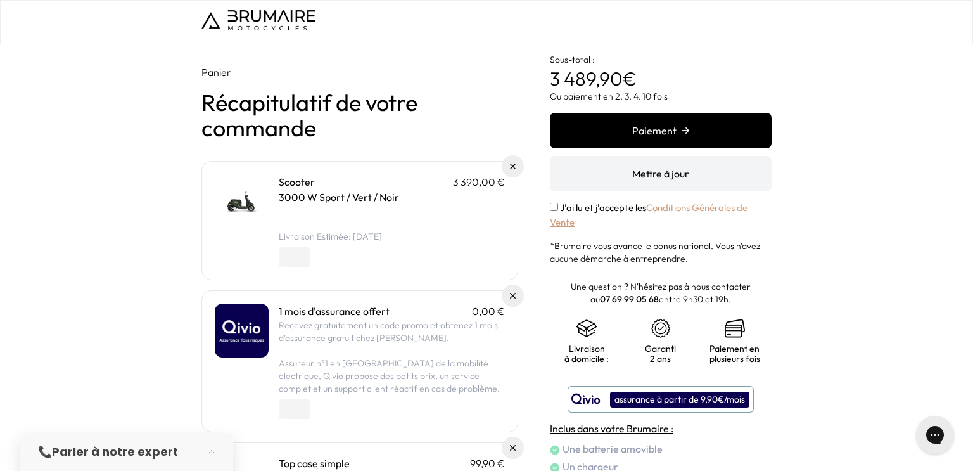
click at [278, 21] on img at bounding box center [258, 20] width 114 height 20
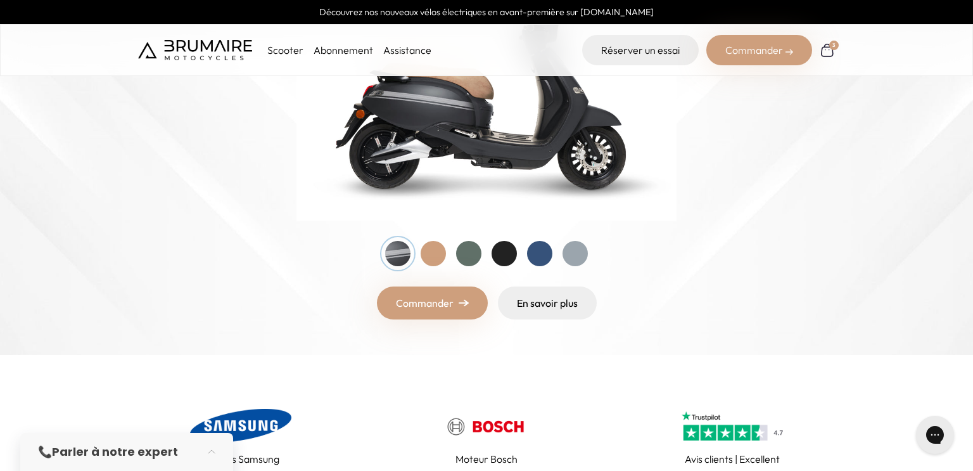
scroll to position [256, 0]
click at [467, 253] on div at bounding box center [468, 253] width 25 height 25
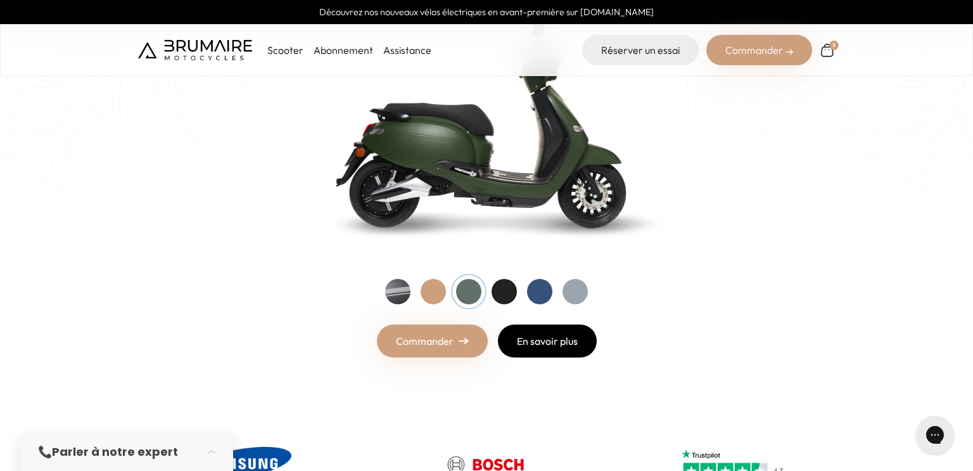
scroll to position [0, 0]
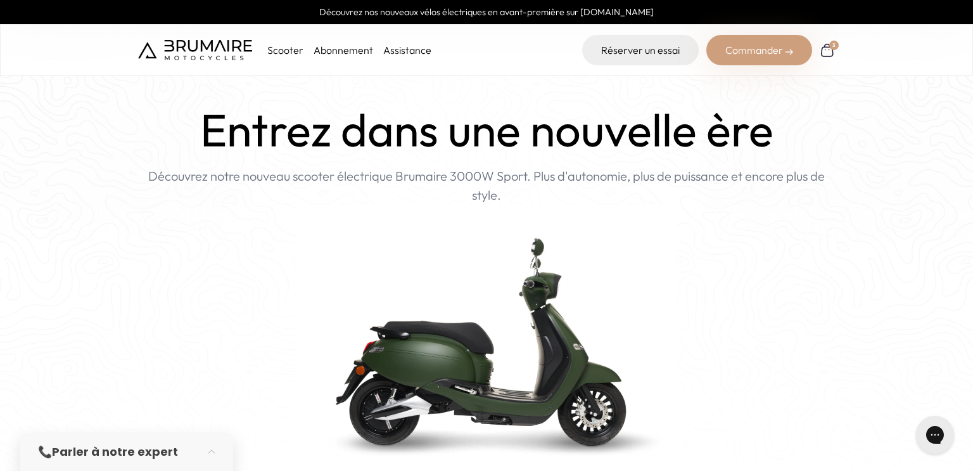
click at [830, 43] on div "3" at bounding box center [833, 44] width 11 height 11
